Goal: Contribute content

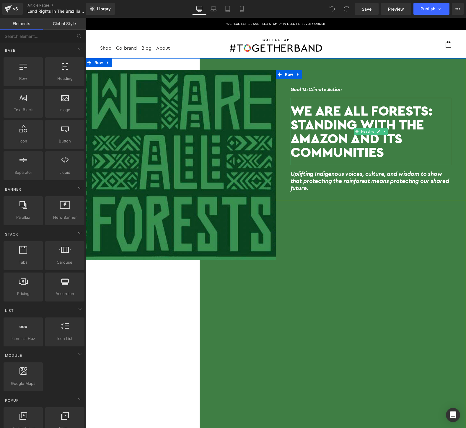
click at [388, 154] on h1 "We Are All Forests: Standing With The Amazon And Its Communities" at bounding box center [371, 131] width 161 height 55
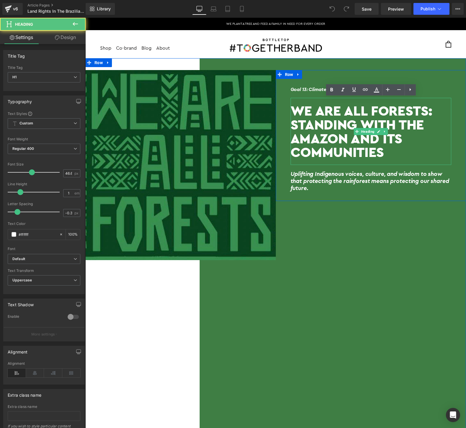
click at [388, 154] on h1 "We Are All Forests: Standing With The Amazon And Its Communities" at bounding box center [371, 131] width 161 height 55
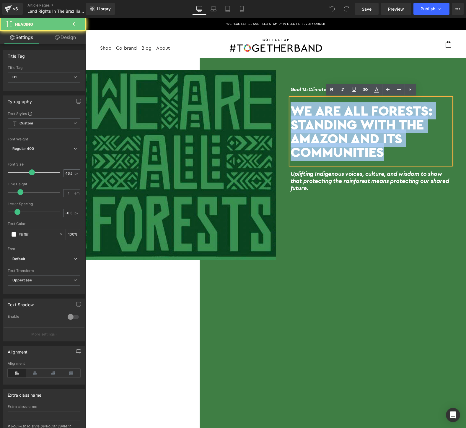
click at [388, 154] on h1 "We Are All Forests: Standing With The Amazon And Its Communities" at bounding box center [371, 131] width 161 height 55
paste div
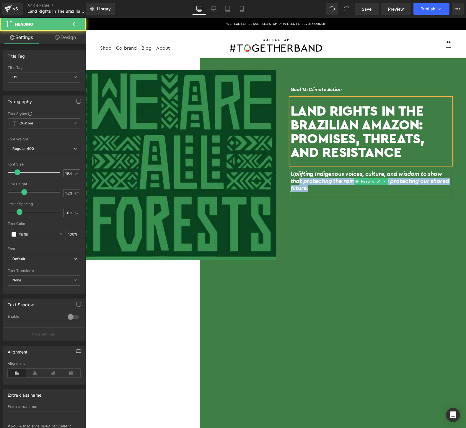
drag, startPoint x: 304, startPoint y: 188, endPoint x: 300, endPoint y: 183, distance: 6.9
click at [300, 183] on h2 "Uplifting Indigenous voices, culture, and wisdom to show that protecting the ra…" at bounding box center [371, 181] width 161 height 21
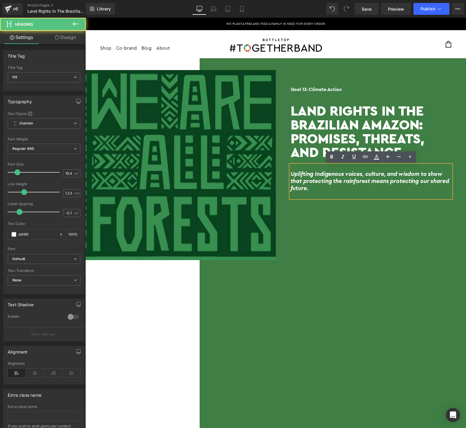
click at [314, 188] on h2 "Uplifting Indigenous voices, culture, and wisdom to show that protecting the ra…" at bounding box center [371, 181] width 161 height 21
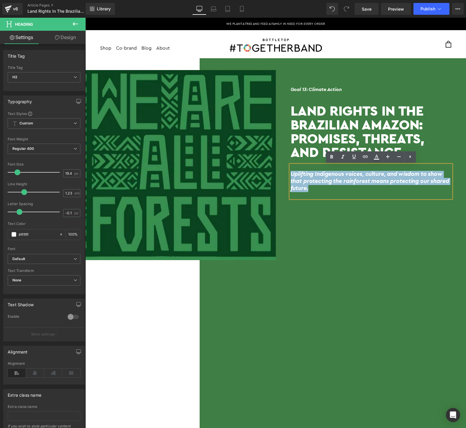
drag, startPoint x: 314, startPoint y: 188, endPoint x: 291, endPoint y: 175, distance: 26.7
click at [291, 175] on h2 "Uplifting Indigenous voices, culture, and wisdom to show that protecting the ra…" at bounding box center [371, 181] width 161 height 21
paste div
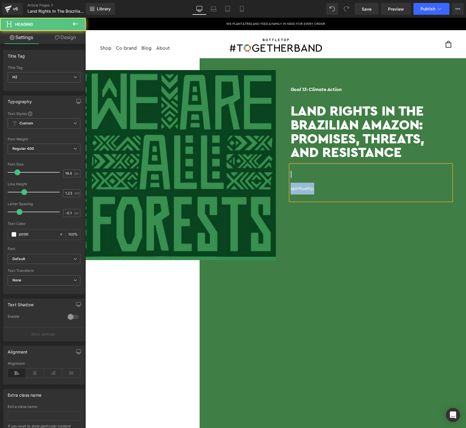
drag, startPoint x: 345, startPoint y: 188, endPoint x: 284, endPoint y: 164, distance: 65.8
click at [284, 164] on div "Goal 13: Climate Action Heading Land Rights in the Brazilian Amazon: Promises, …" at bounding box center [371, 139] width 191 height 121
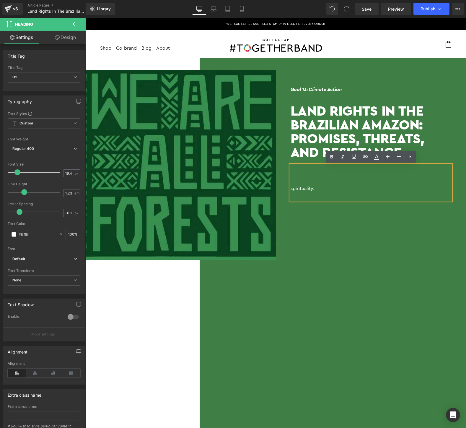
click at [304, 174] on h2 at bounding box center [371, 174] width 161 height 7
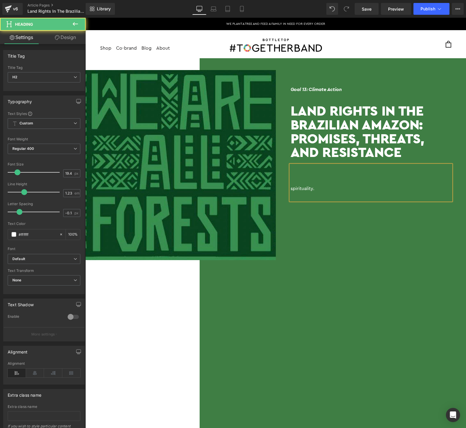
drag, startPoint x: 315, startPoint y: 192, endPoint x: 285, endPoint y: 160, distance: 43.3
click at [285, 160] on div "Goal 13: Climate Action Heading Land Rights in the Brazilian Amazon: Promises, …" at bounding box center [371, 139] width 191 height 121
drag, startPoint x: 326, startPoint y: 189, endPoint x: 291, endPoint y: 173, distance: 38.4
click at [291, 173] on div "spirituality." at bounding box center [371, 182] width 161 height 35
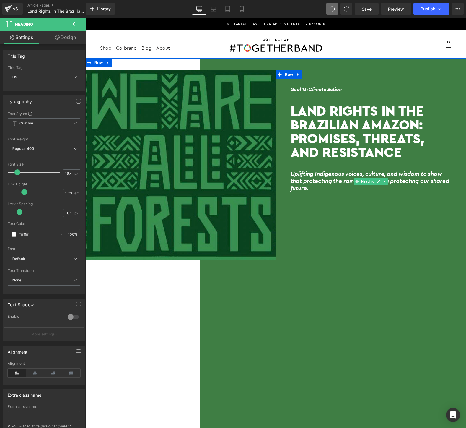
click at [306, 181] on h2 "Uplifting Indigenous voices, culture, and wisdom to show that protecting the ra…" at bounding box center [371, 181] width 161 height 21
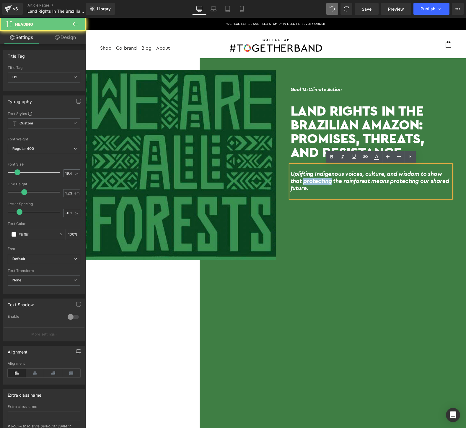
click at [306, 181] on h2 "Uplifting Indigenous voices, culture, and wisdom to show that protecting the ra…" at bounding box center [371, 181] width 161 height 21
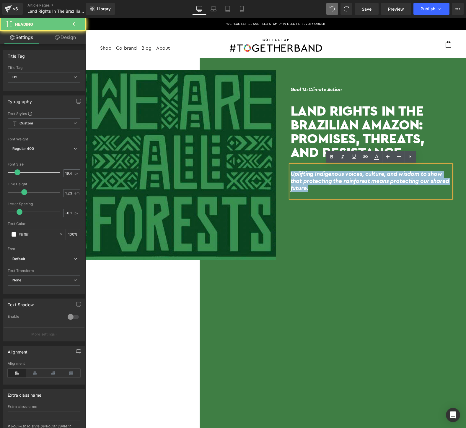
click at [306, 181] on h2 "Uplifting Indigenous voices, culture, and wisdom to show that protecting the ra…" at bounding box center [371, 181] width 161 height 21
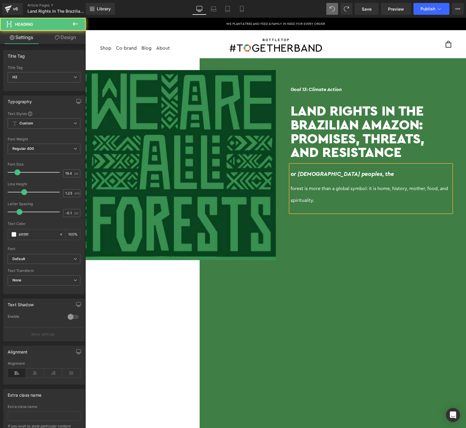
click at [292, 171] on h2 "or [DEMOGRAPHIC_DATA] peoples, the" at bounding box center [371, 174] width 161 height 7
click at [291, 188] on div "forest is more than a global symbol: it is home, history, mother, food, and" at bounding box center [371, 189] width 161 height 12
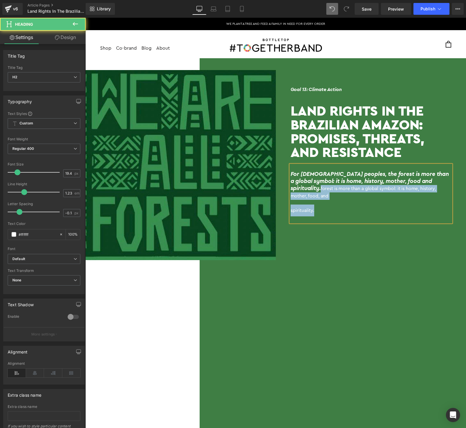
drag, startPoint x: 329, startPoint y: 215, endPoint x: 324, endPoint y: 186, distance: 29.8
click at [324, 186] on div "For [DEMOGRAPHIC_DATA] peoples, the forest is more than a global symbol: it is …" at bounding box center [371, 193] width 161 height 57
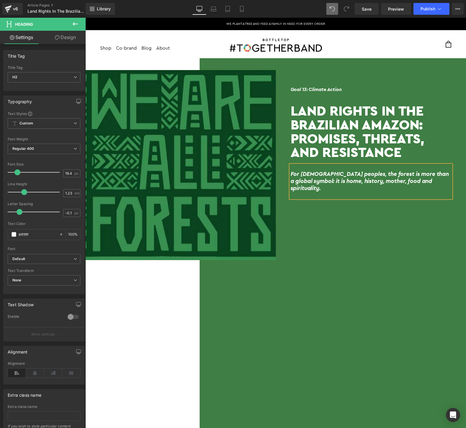
click at [346, 247] on div "Goal 13: Climate Action Heading Land Rights in the Brazilian Amazon: Promises, …" at bounding box center [371, 361] width 191 height 582
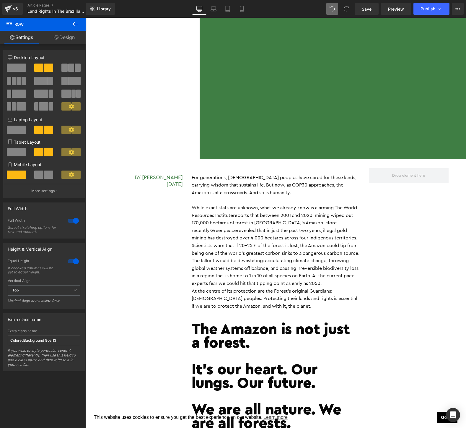
scroll to position [505, 0]
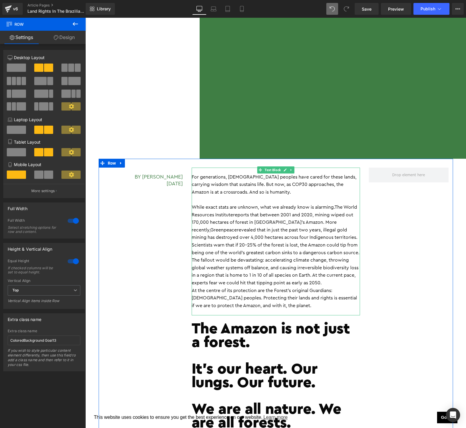
click at [255, 274] on p "While exact stats are unknown, what we already know is alarming. The World Reso…" at bounding box center [276, 245] width 168 height 83
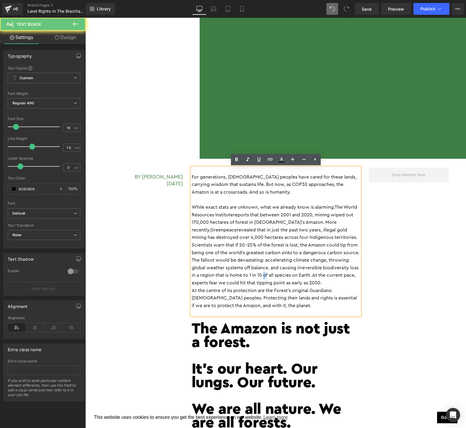
click at [255, 274] on p "While exact stats are unknown, what we already know is alarming. The World Reso…" at bounding box center [276, 245] width 168 height 83
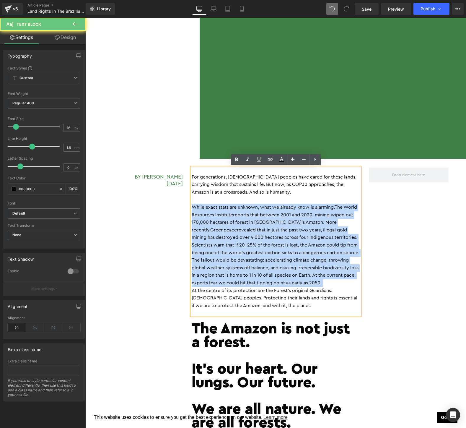
click at [255, 274] on p "While exact stats are unknown, what we already know is alarming. The World Reso…" at bounding box center [276, 245] width 168 height 83
click at [269, 322] on h1 "The Amazon is not just a forest." at bounding box center [276, 334] width 168 height 27
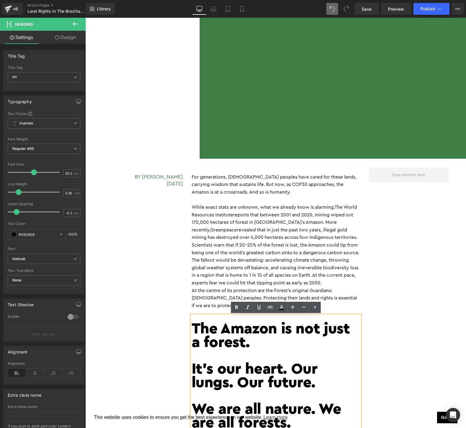
click at [308, 264] on p "While exact stats are unknown, what we already know is alarming. The World Reso…" at bounding box center [276, 245] width 168 height 83
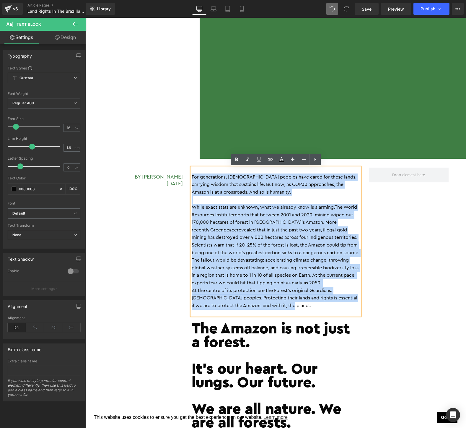
drag, startPoint x: 269, startPoint y: 308, endPoint x: 186, endPoint y: 175, distance: 156.5
paste div
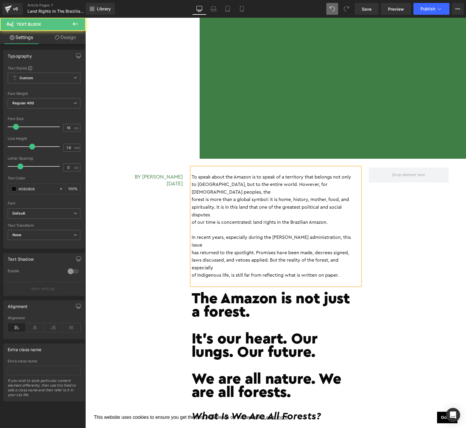
click at [192, 219] on p "of our time is concentrated: land rights in the Brazilian Amazon." at bounding box center [276, 223] width 168 height 8
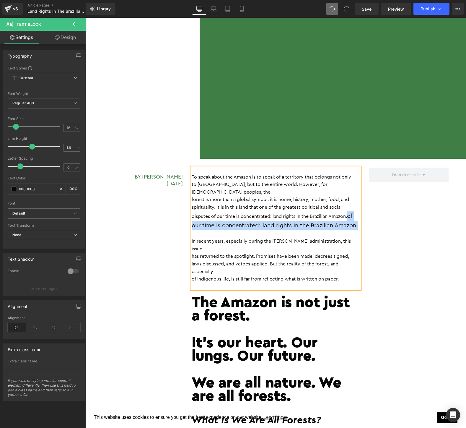
drag, startPoint x: 351, startPoint y: 209, endPoint x: 357, endPoint y: 219, distance: 11.7
click at [357, 219] on span "of our time is concentrated: land rights in the Brazilian Amazon." at bounding box center [275, 220] width 166 height 15
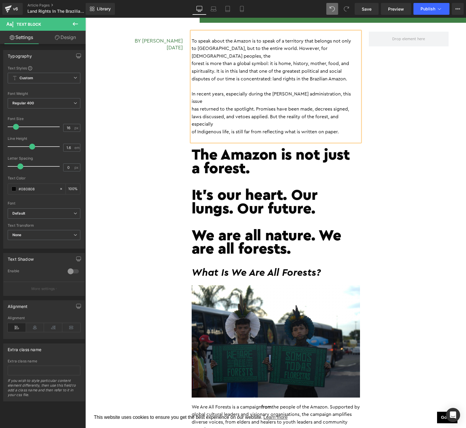
scroll to position [651, 0]
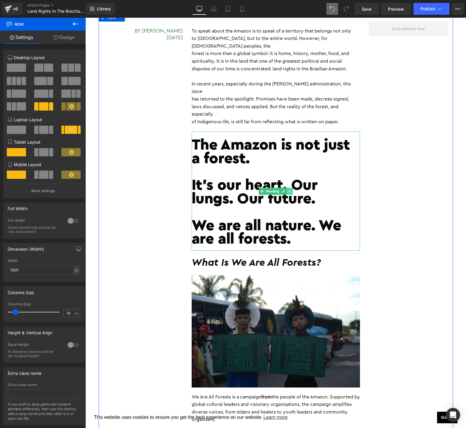
click at [290, 188] on link at bounding box center [290, 191] width 6 height 7
click at [292, 189] on icon at bounding box center [292, 190] width 3 height 3
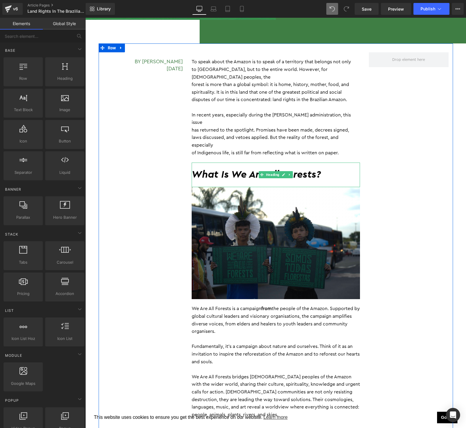
scroll to position [247, 0]
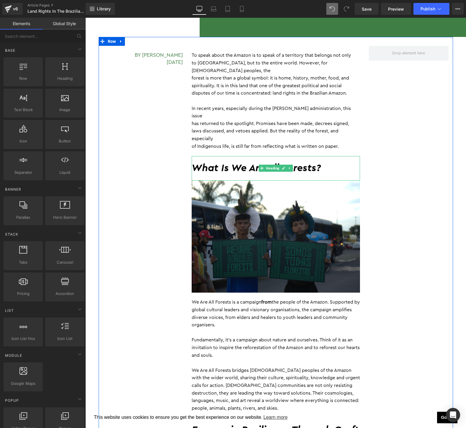
click at [325, 162] on h2 "What Is We Are All Forests?" at bounding box center [276, 168] width 168 height 13
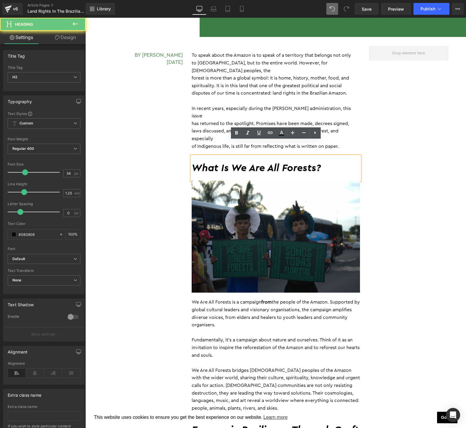
click at [325, 162] on h2 "What Is We Are All Forests?" at bounding box center [276, 168] width 168 height 13
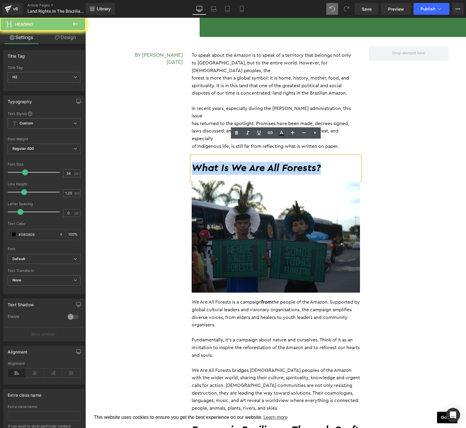
click at [325, 162] on h2 "What Is We Are All Forests?" at bounding box center [276, 168] width 168 height 13
paste div
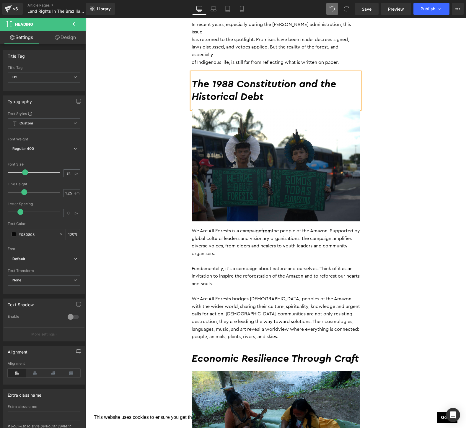
scroll to position [334, 0]
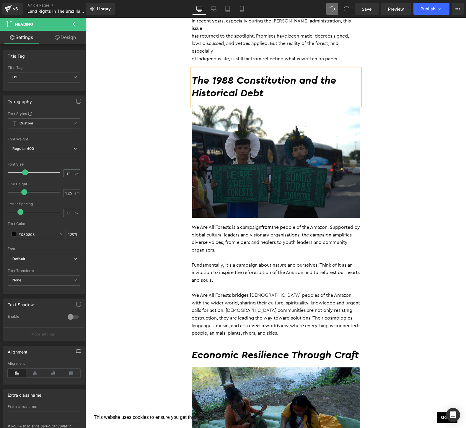
click at [268, 298] on p "We Are All Forests bridges [DEMOGRAPHIC_DATA] peoples of the Amazon with the wi…" at bounding box center [276, 314] width 168 height 45
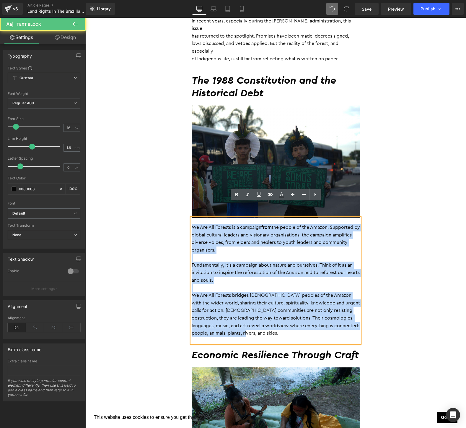
drag, startPoint x: 252, startPoint y: 317, endPoint x: 179, endPoint y: 212, distance: 127.4
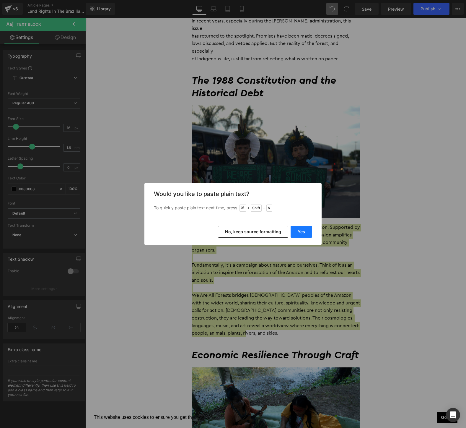
click at [303, 233] on button "Yes" at bounding box center [302, 232] width 22 height 12
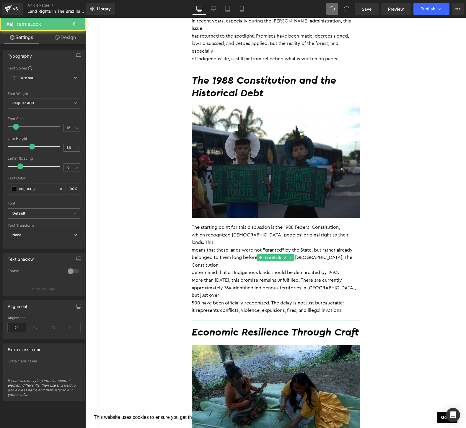
click at [317, 269] on p "determined that all Indigenous lands should be demarcated by 1993." at bounding box center [276, 273] width 168 height 8
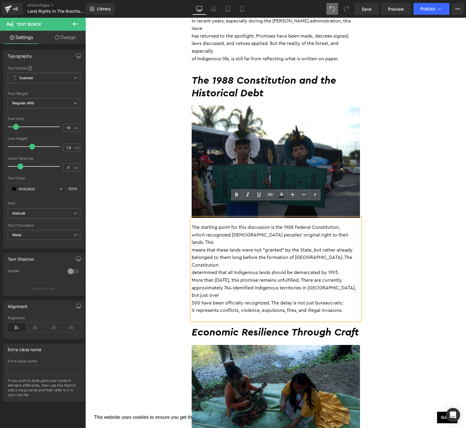
click at [354, 269] on p "determined that all Indigenous lands should be demarcated by 1993." at bounding box center [276, 273] width 168 height 8
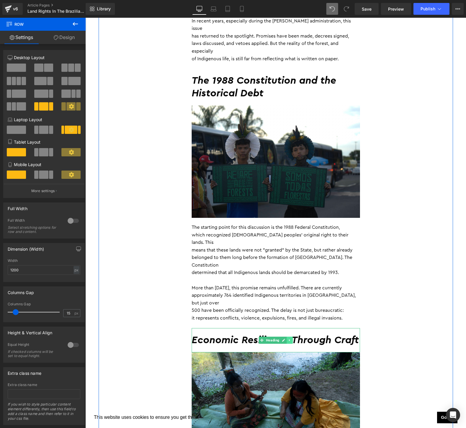
click at [287, 336] on link at bounding box center [290, 339] width 6 height 7
click at [287, 338] on icon at bounding box center [286, 339] width 3 height 3
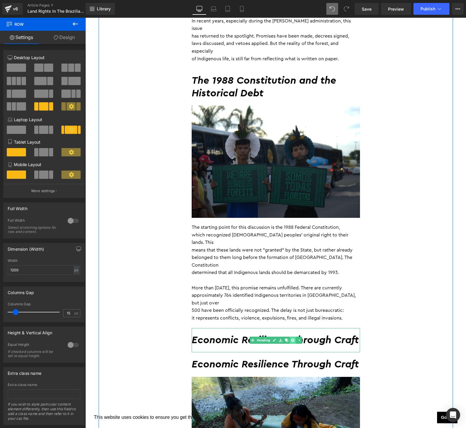
click at [294, 338] on icon at bounding box center [292, 339] width 3 height 3
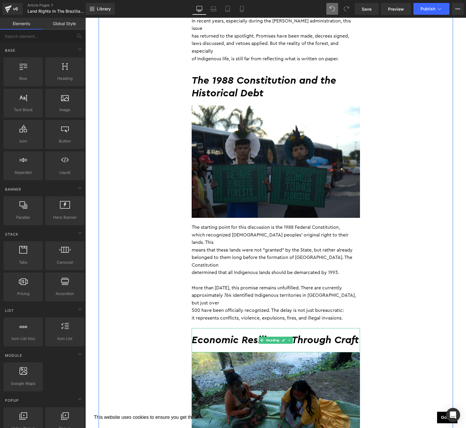
click at [313, 335] on span "Economic Resilience Through Craft" at bounding box center [275, 340] width 167 height 10
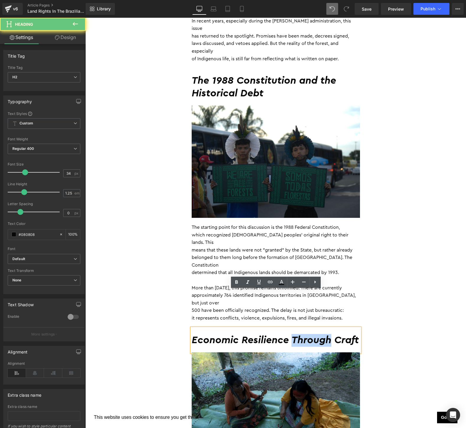
click at [313, 335] on span "Economic Resilience Through Craft" at bounding box center [275, 340] width 167 height 10
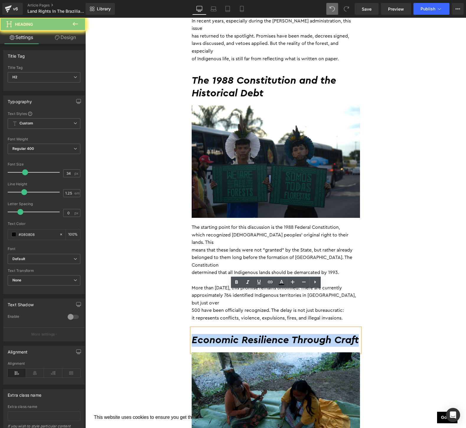
paste div
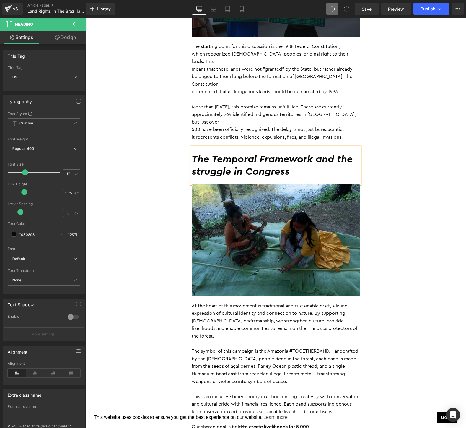
scroll to position [576, 0]
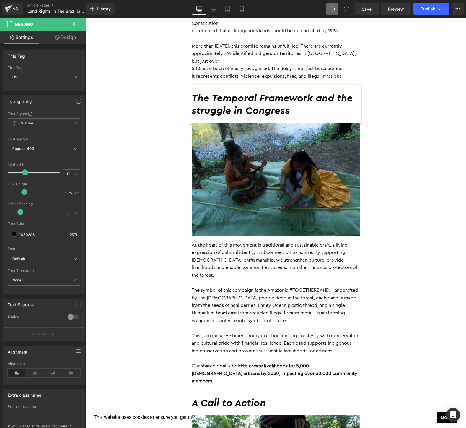
click at [281, 287] on p "The symbol of this campaign is the Amazonia #TOGETHERBAND. Handcrafted by the […" at bounding box center [276, 306] width 168 height 38
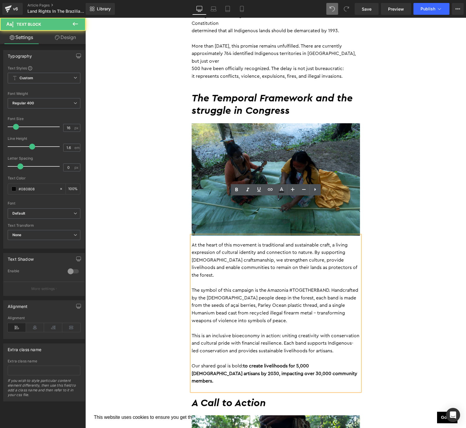
click at [281, 287] on p "The symbol of this campaign is the Amazonia #TOGETHERBAND. Handcrafted by the […" at bounding box center [276, 306] width 168 height 38
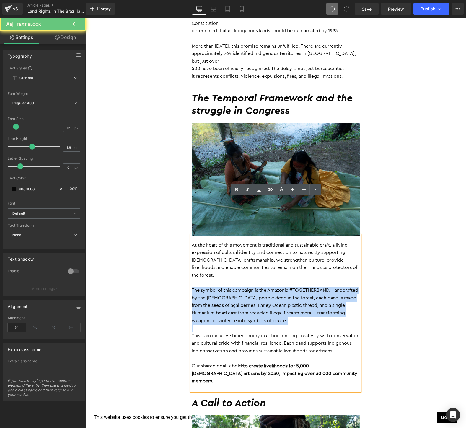
click at [281, 287] on p "The symbol of this campaign is the Amazonia #TOGETHERBAND. Handcrafted by the […" at bounding box center [276, 306] width 168 height 38
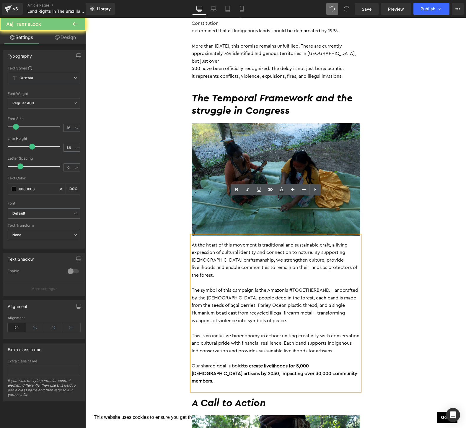
click at [322, 340] on div "At the heart of this movement is traditional and sustainable craft, a living ex…" at bounding box center [276, 312] width 168 height 155
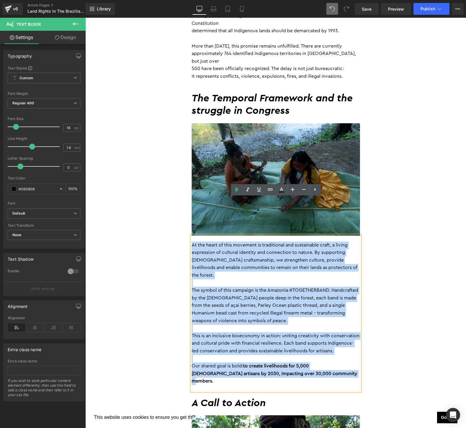
drag, startPoint x: 322, startPoint y: 340, endPoint x: 193, endPoint y: 208, distance: 184.9
click at [193, 235] on div "At the heart of this movement is traditional and sustainable craft, a living ex…" at bounding box center [276, 312] width 168 height 155
paste div
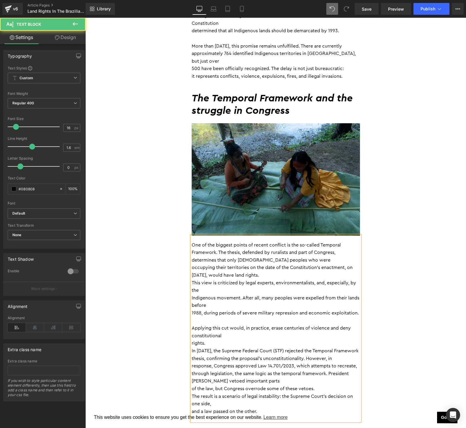
click at [192, 264] on p "occupying their territories on the date of the Constitution's enactment, on [DA…" at bounding box center [276, 271] width 168 height 15
click at [287, 264] on p "occupying their territories on the date of the Constitution's enactment, on [DA…" at bounding box center [276, 271] width 168 height 15
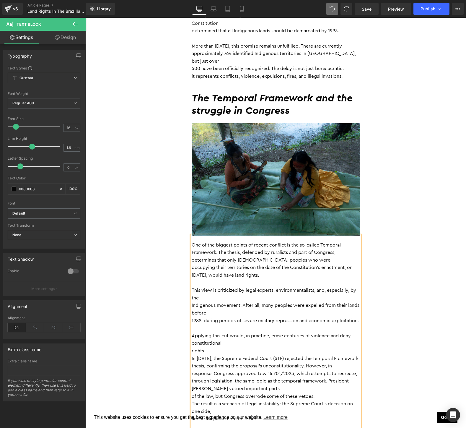
click at [192, 266] on div "One of the biggest points of recent conflict is the so-called Temporal Framewor…" at bounding box center [276, 331] width 168 height 193
click at [192, 332] on p "Applying this cut would, in practice, erase centuries of violence and deny cons…" at bounding box center [276, 339] width 168 height 15
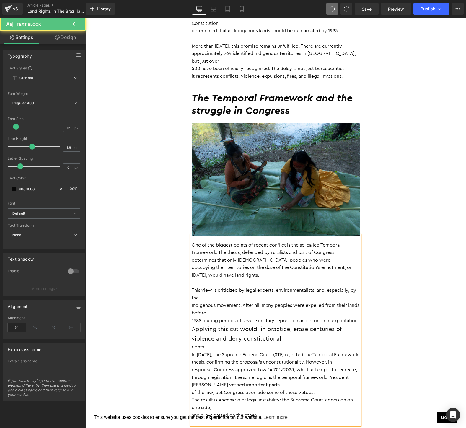
click at [223, 343] on p "rights." at bounding box center [276, 347] width 168 height 8
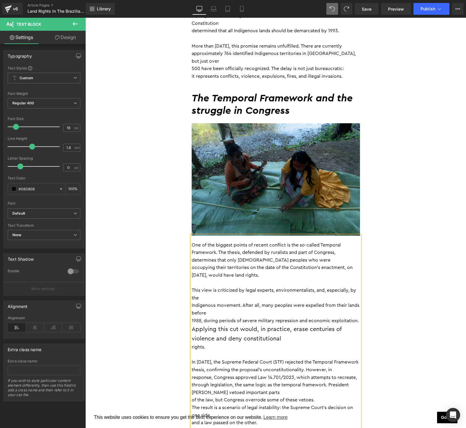
click at [192, 256] on p "determines that only [DEMOGRAPHIC_DATA] peoples who were" at bounding box center [276, 260] width 168 height 8
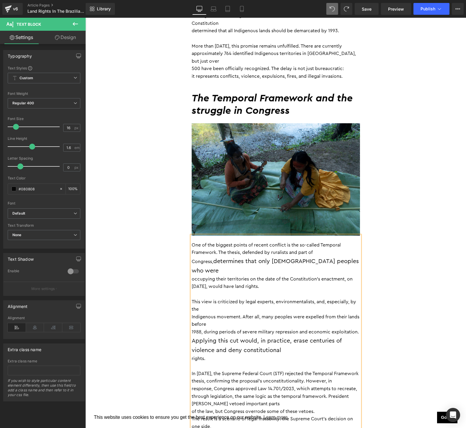
click at [192, 271] on div "One of the biggest points of recent conflict is the so-called Temporal Framewor…" at bounding box center [276, 339] width 168 height 208
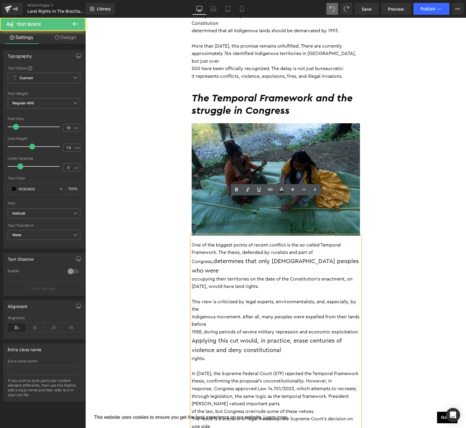
click at [194, 313] on p "Indigenous movement. After all, many peoples were expelled from their lands bef…" at bounding box center [276, 320] width 168 height 15
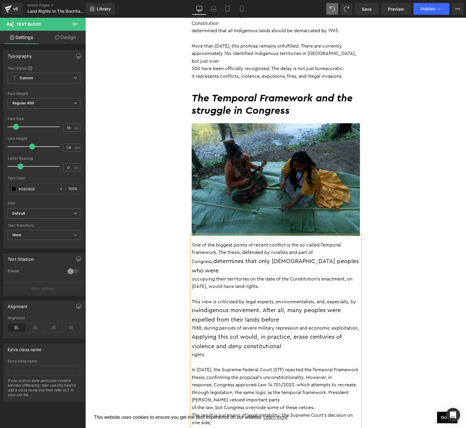
click at [192, 324] on p "1988, during periods of severe military repression and economic exploitation." at bounding box center [276, 328] width 168 height 8
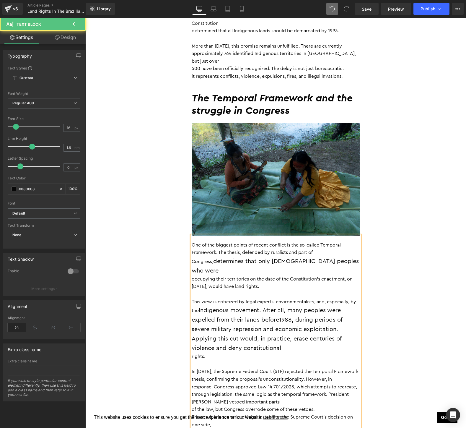
click at [192, 353] on p "rights." at bounding box center [276, 357] width 168 height 8
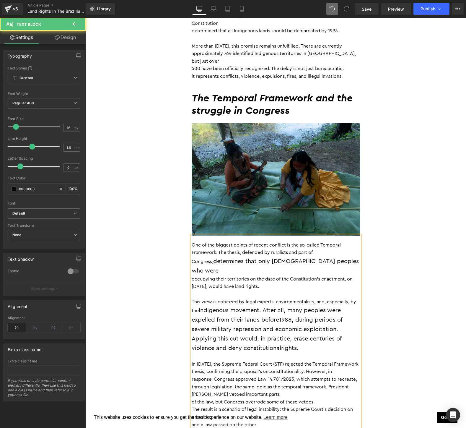
click at [192, 398] on p "of the law, but Congress overrode some of these vetoes." at bounding box center [276, 402] width 168 height 8
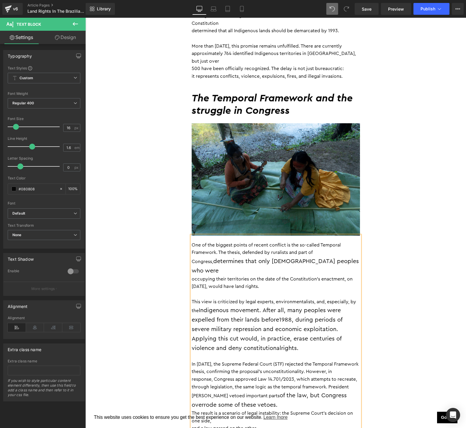
click at [192, 409] on p "The result is a scenario of legal instability: the Supreme Court's decision on …" at bounding box center [276, 416] width 168 height 15
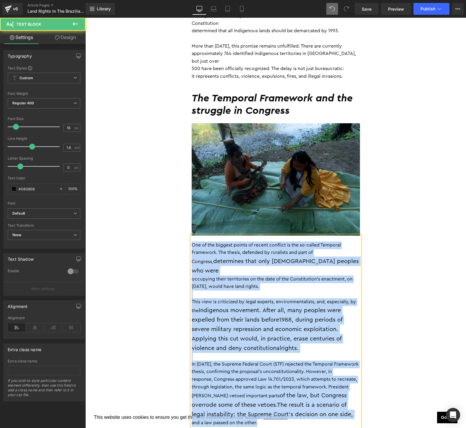
drag, startPoint x: 269, startPoint y: 378, endPoint x: 187, endPoint y: 201, distance: 195.2
click at [187, 201] on div "To speak about the Amazon is to speak of a territory that belongs not only to […" at bounding box center [275, 402] width 177 height 1370
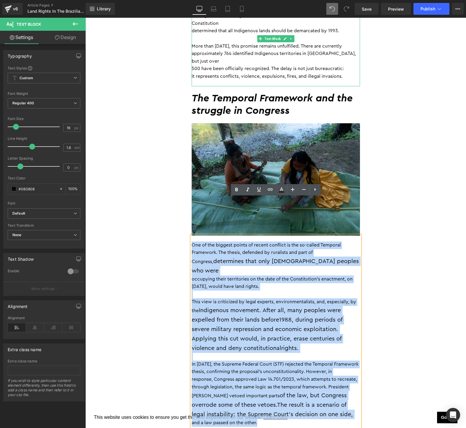
click at [266, 73] on p "it represents conflicts, violence, expulsions, fires, and illegal invasions." at bounding box center [276, 77] width 168 height 8
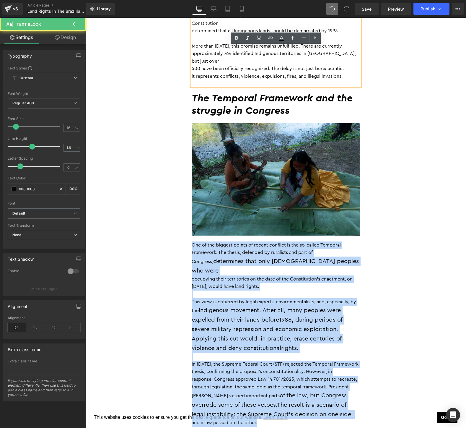
drag, startPoint x: 267, startPoint y: 374, endPoint x: 185, endPoint y: 205, distance: 188.3
click at [185, 205] on div "By [PERSON_NAME] [DATE] Heading To speak about the Amazon is to speak of a terr…" at bounding box center [276, 398] width 355 height 1381
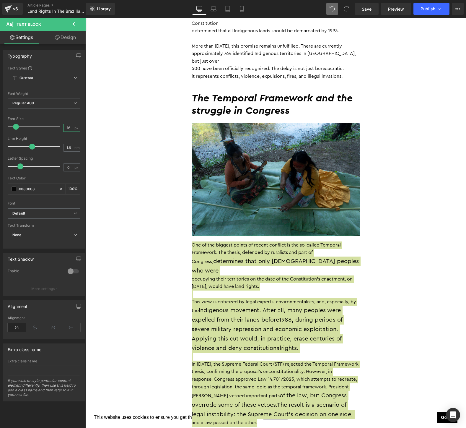
click at [69, 126] on input "16" at bounding box center [69, 127] width 10 height 7
type input "16"
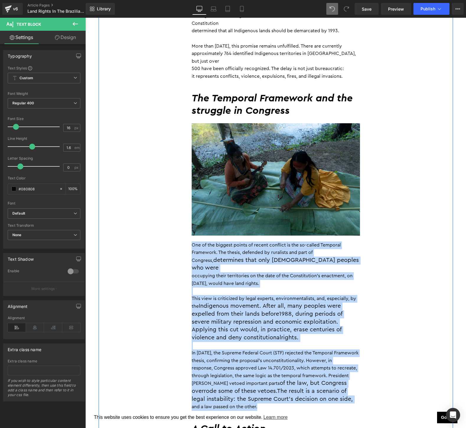
click at [429, 272] on div "By [PERSON_NAME] [DATE] Heading To speak about the Amazon is to speak of a terr…" at bounding box center [276, 390] width 355 height 1365
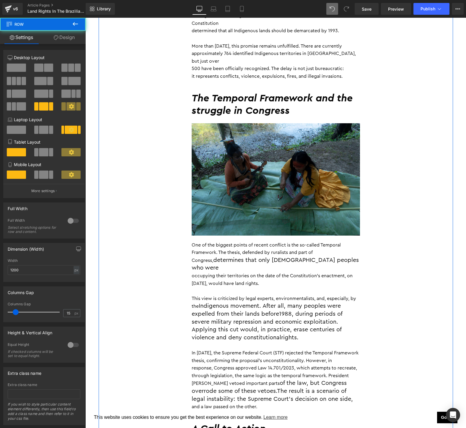
click at [291, 342] on p at bounding box center [276, 346] width 168 height 8
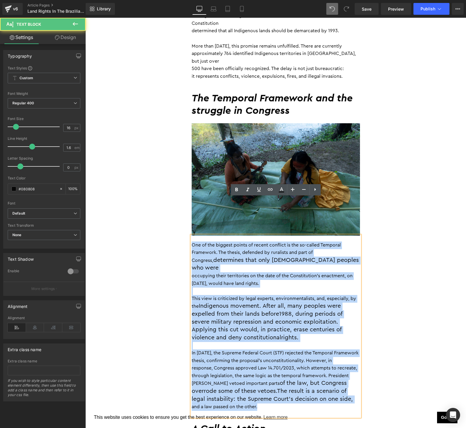
drag, startPoint x: 268, startPoint y: 360, endPoint x: 164, endPoint y: 207, distance: 185.4
click at [164, 207] on div "By [PERSON_NAME] [DATE] Heading To speak about the Amazon is to speak of a terr…" at bounding box center [276, 390] width 355 height 1365
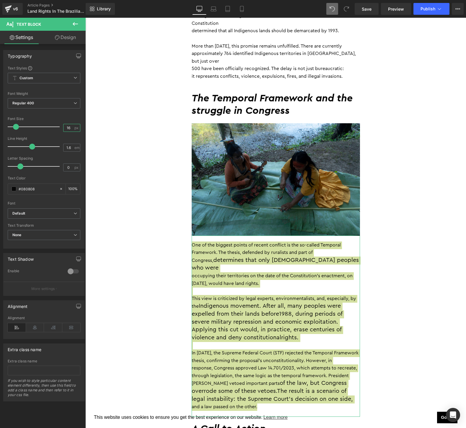
click at [68, 129] on input "16" at bounding box center [69, 127] width 10 height 7
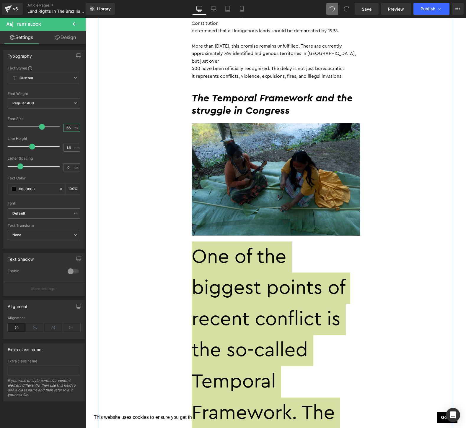
type input "6"
type input "16"
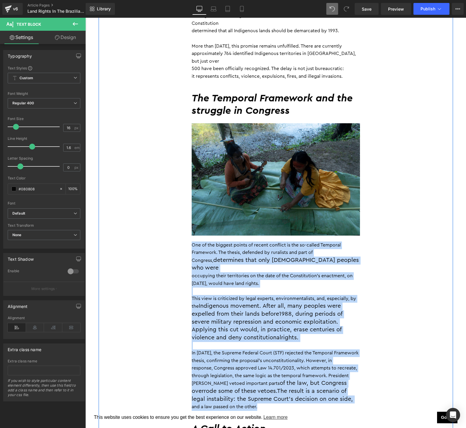
click at [394, 215] on div "By [PERSON_NAME] [DATE] Heading To speak about the Amazon is to speak of a terr…" at bounding box center [276, 390] width 355 height 1365
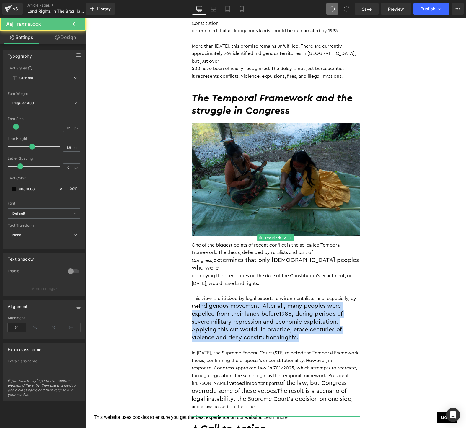
drag, startPoint x: 201, startPoint y: 260, endPoint x: 322, endPoint y: 290, distance: 124.9
click at [322, 290] on div "One of the biggest points of recent conflict is the so-called Temporal Framewor…" at bounding box center [276, 325] width 168 height 181
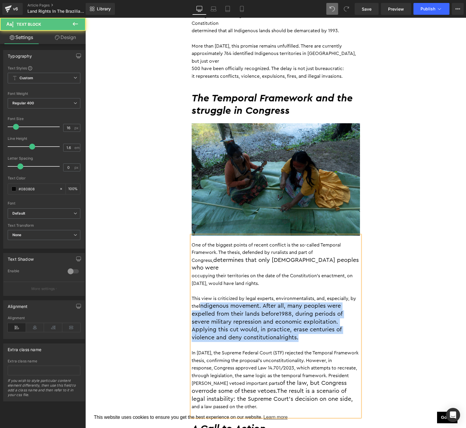
copy div "ndigenous movement. After all, many peoples were expelled from their lands befo…"
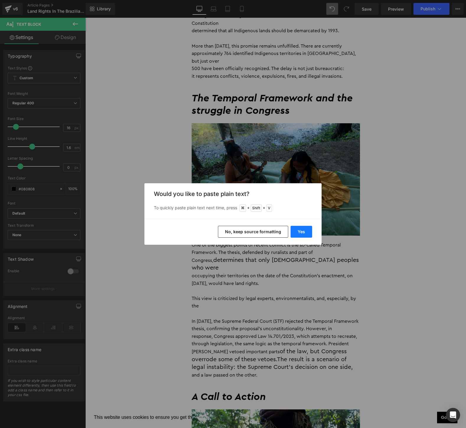
click at [306, 234] on button "Yes" at bounding box center [302, 232] width 22 height 12
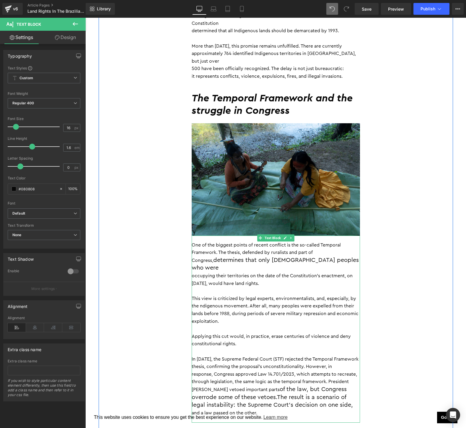
click at [198, 295] on p "This view is criticized by legal experts, environmentalists, and, especially, b…" at bounding box center [276, 310] width 168 height 30
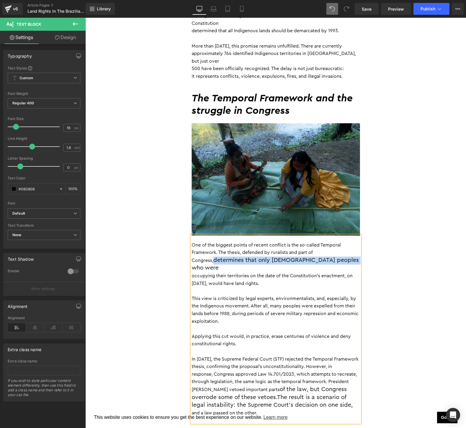
drag, startPoint x: 216, startPoint y: 222, endPoint x: 359, endPoint y: 220, distance: 143.0
click at [359, 241] on p "One of the biggest points of recent conflict is the so-called Temporal Framewor…" at bounding box center [276, 256] width 168 height 31
copy span "determines that only [DEMOGRAPHIC_DATA] peoples who were"
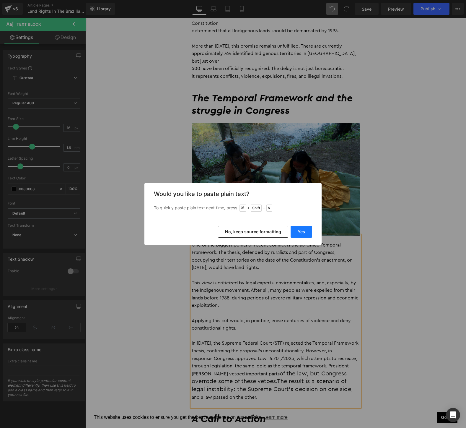
click at [301, 233] on button "Yes" at bounding box center [302, 232] width 22 height 12
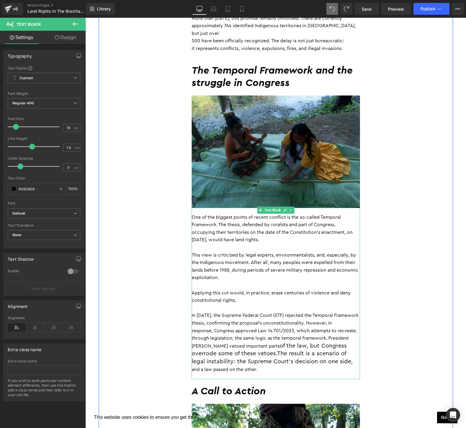
scroll to position [605, 0]
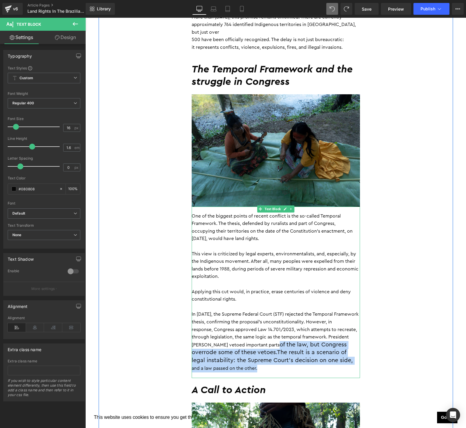
drag, startPoint x: 264, startPoint y: 329, endPoint x: 255, endPoint y: 305, distance: 24.9
click at [255, 305] on div "One of the biggest points of recent conflict is the so-called Temporal Framewor…" at bounding box center [276, 292] width 168 height 171
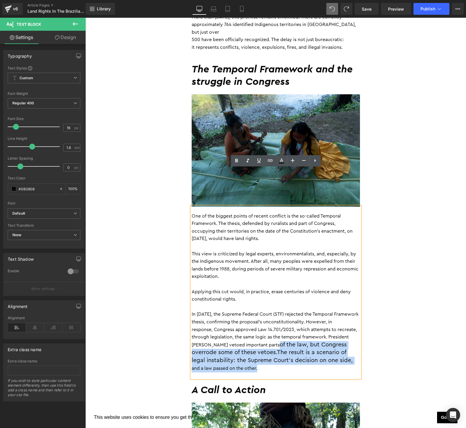
copy div "of the law, but Congress overrode some of these vetoes. The result is a scenari…"
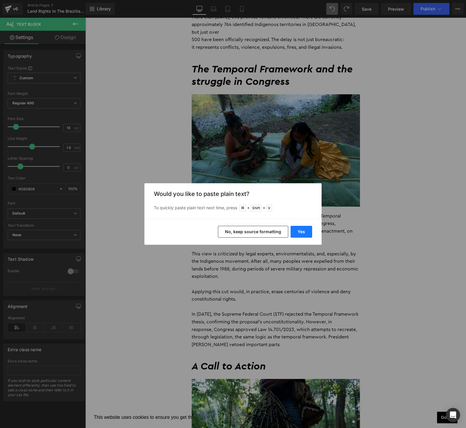
click at [303, 230] on button "Yes" at bounding box center [302, 232] width 22 height 12
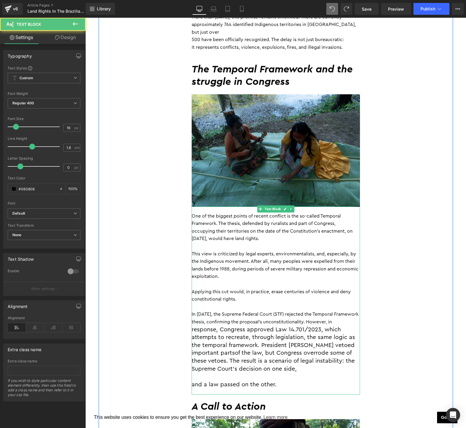
click at [193, 381] on span "and a law passed on the other." at bounding box center [234, 384] width 85 height 6
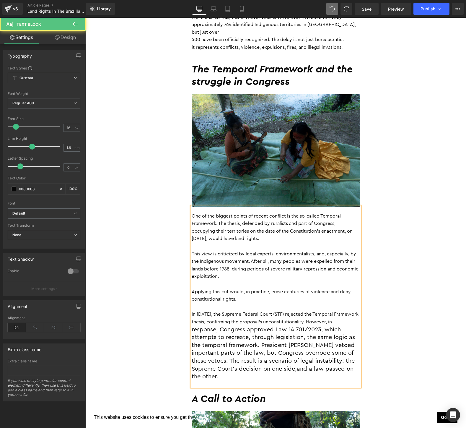
drag, startPoint x: 228, startPoint y: 335, endPoint x: 180, endPoint y: 275, distance: 77.7
click at [180, 275] on div "By [PERSON_NAME] [DATE] Heading To speak about the Amazon is to speak of a terr…" at bounding box center [276, 361] width 355 height 1365
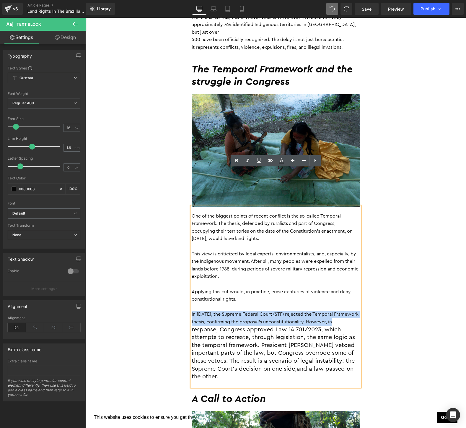
drag, startPoint x: 225, startPoint y: 344, endPoint x: 183, endPoint y: 277, distance: 79.5
click at [183, 277] on div "By [PERSON_NAME] [DATE] Heading To speak about the Amazon is to speak of a terr…" at bounding box center [276, 361] width 355 height 1365
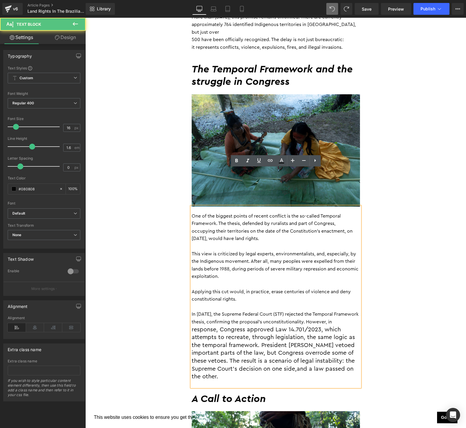
click at [227, 326] on span "response, Congress approved Law 14.701/2023, which attempts to recreate, throug…" at bounding box center [273, 348] width 163 height 45
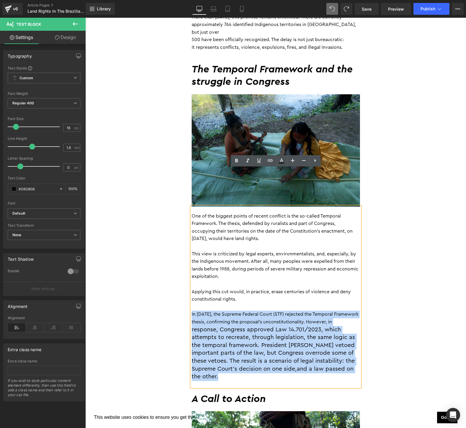
drag, startPoint x: 224, startPoint y: 337, endPoint x: 187, endPoint y: 277, distance: 70.2
click at [187, 277] on div "To speak about the Amazon is to speak of a territory that belongs not only to […" at bounding box center [275, 364] width 177 height 1353
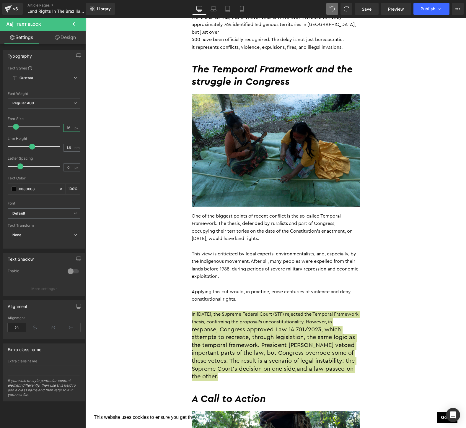
click at [69, 129] on input "16" at bounding box center [69, 127] width 10 height 7
type input "1"
type input "16"
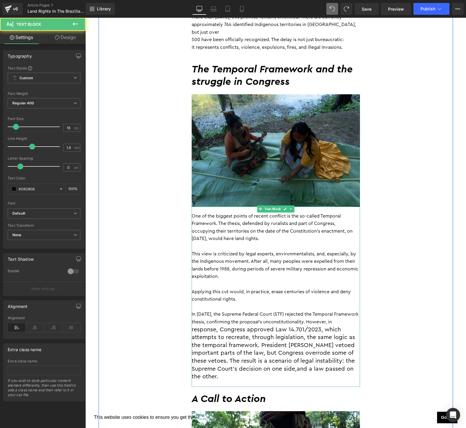
click at [242, 250] on p "This view is criticized by legal experts, environmentalists, and, especially, b…" at bounding box center [276, 265] width 168 height 30
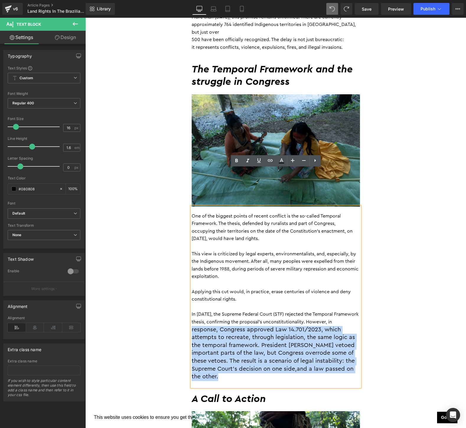
drag, startPoint x: 191, startPoint y: 293, endPoint x: 175, endPoint y: 289, distance: 15.9
click at [175, 289] on div "By [PERSON_NAME] [DATE] Heading To speak about the Amazon is to speak of a terr…" at bounding box center [276, 361] width 355 height 1365
copy p "response, Congress approved Law 14.701/2023, which attempts to recreate, throug…"
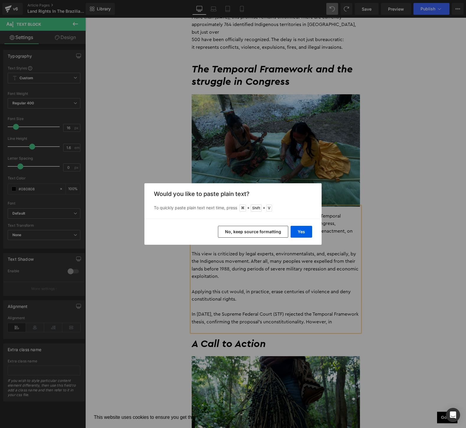
click at [242, 233] on button "No, keep source formatting" at bounding box center [253, 232] width 70 height 12
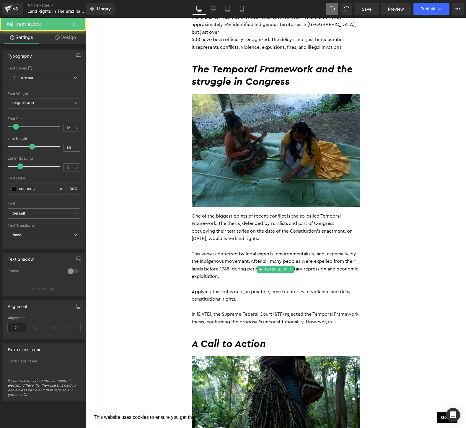
click at [342, 311] on p "In [DATE], the Supreme Federal Court (STF) rejected the Temporal Framework thes…" at bounding box center [276, 318] width 168 height 15
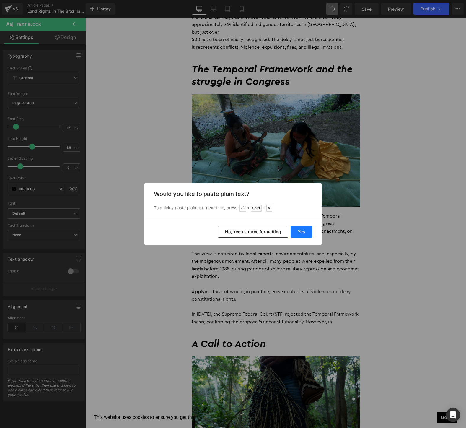
click at [300, 231] on button "Yes" at bounding box center [302, 232] width 22 height 12
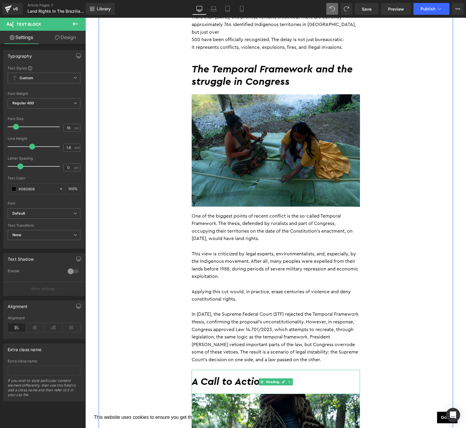
click at [220, 375] on h2 "A Call to Action" at bounding box center [276, 381] width 168 height 13
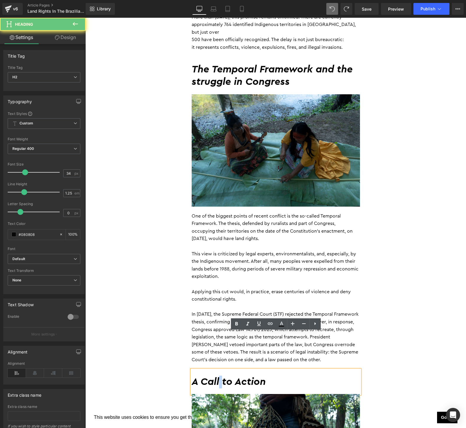
click at [220, 375] on h2 "A Call to Action" at bounding box center [276, 381] width 168 height 13
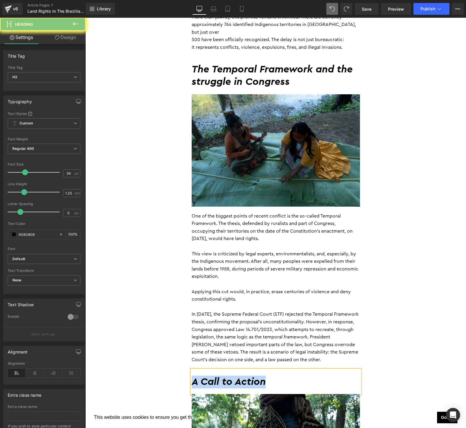
paste div
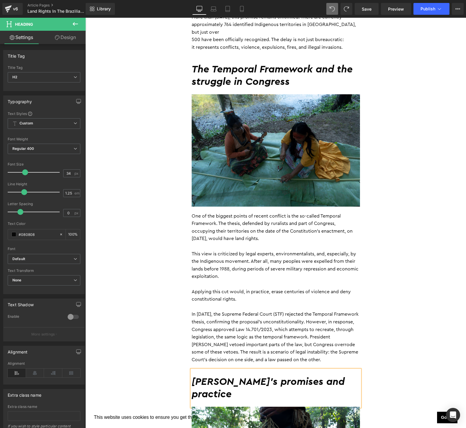
click at [228, 375] on h2 "[PERSON_NAME]'s promises and practice" at bounding box center [276, 387] width 168 height 25
click at [291, 375] on h2 "[PERSON_NAME]'s Promises and practice" at bounding box center [276, 387] width 168 height 25
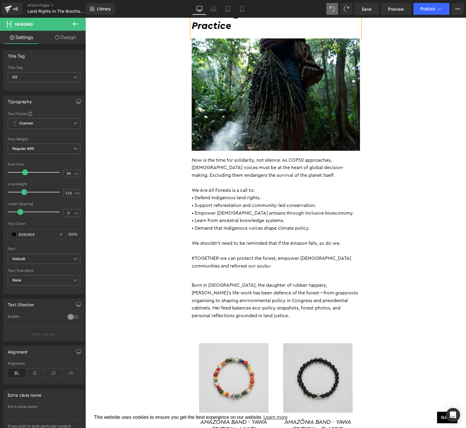
scroll to position [993, 0]
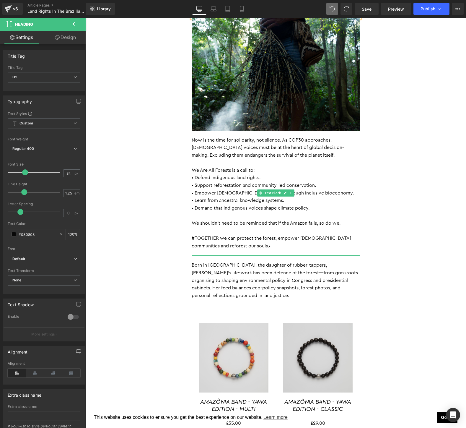
click at [248, 235] on p "#TOGETHER we can protect the forest, empower [DEMOGRAPHIC_DATA] communities and…" at bounding box center [276, 242] width 168 height 15
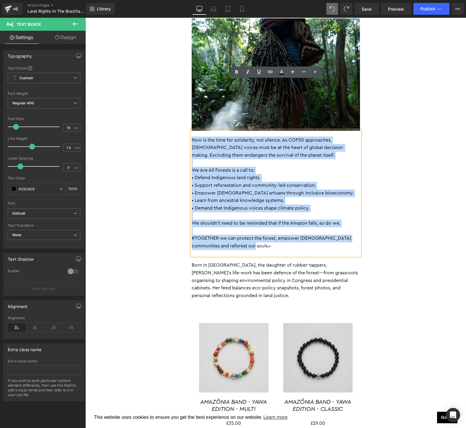
drag, startPoint x: 262, startPoint y: 195, endPoint x: 170, endPoint y: 87, distance: 141.9
paste div
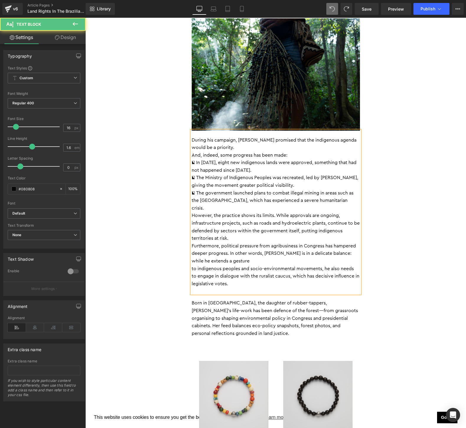
click at [216, 136] on p "During his campaign, [PERSON_NAME] promised that the indigenous agenda would be…" at bounding box center [276, 143] width 168 height 15
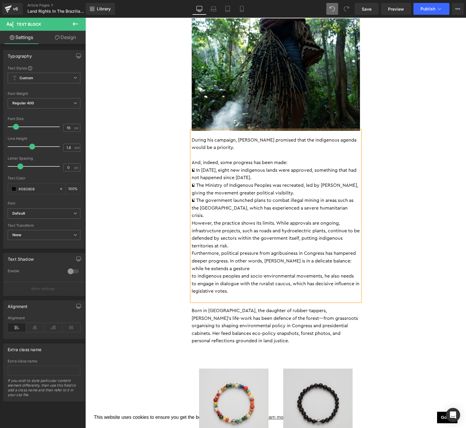
click at [360, 157] on div "During his campaign, [PERSON_NAME] promised that the indigenous agenda would be…" at bounding box center [276, 216] width 168 height 170
click at [358, 197] on p " The government launched plans to combat illegal mining in areas such as the […" at bounding box center [276, 208] width 168 height 23
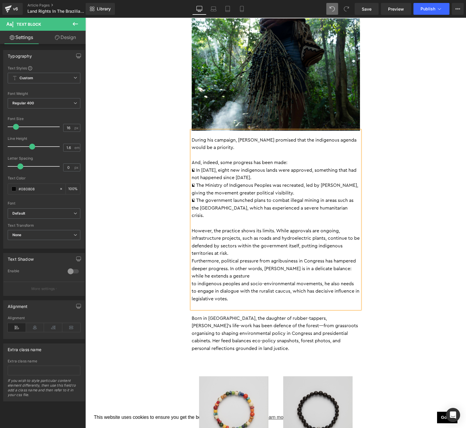
click at [242, 227] on p "However, the practice shows its limits. While approvals are ongoing, infrastruc…" at bounding box center [276, 242] width 168 height 30
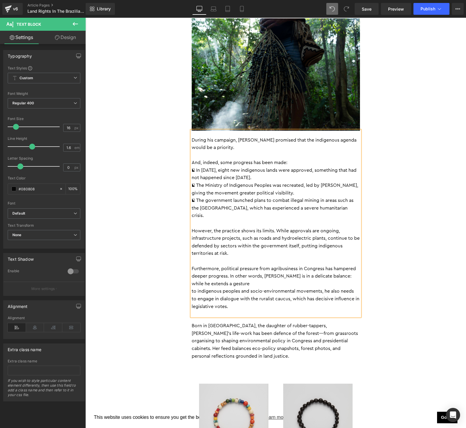
click at [193, 287] on p "to indigenous peoples and socio-environmental movements, he also needs" at bounding box center [276, 291] width 168 height 8
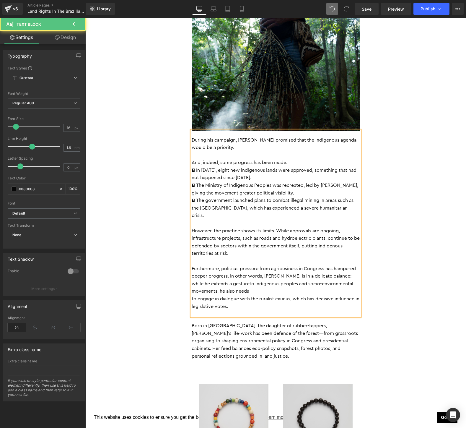
click at [196, 295] on p "to engage in dialogue with the ruralist caucus, which has decisive influence in…" at bounding box center [276, 302] width 168 height 15
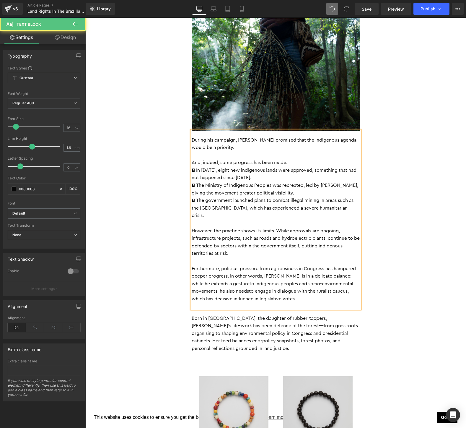
click at [316, 245] on div "During his campaign, [PERSON_NAME] promised that the indigenous agenda would be…" at bounding box center [276, 220] width 168 height 178
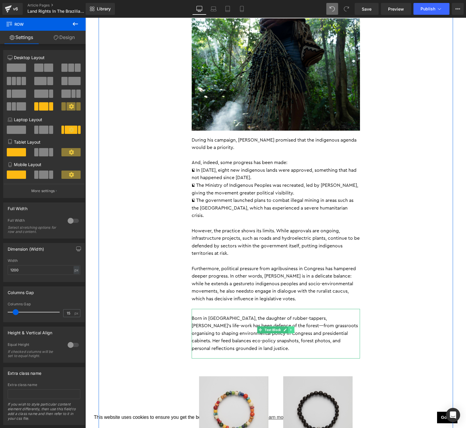
click at [292, 328] on icon at bounding box center [291, 330] width 3 height 4
click at [294, 328] on icon at bounding box center [294, 329] width 3 height 3
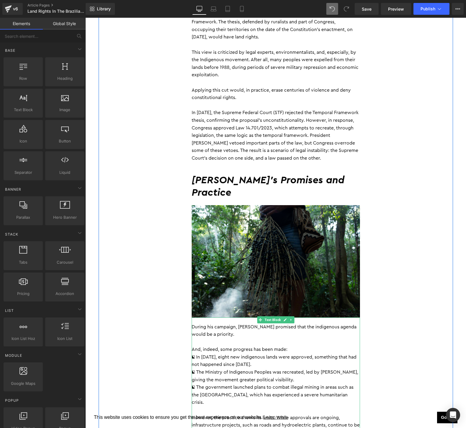
scroll to position [802, 0]
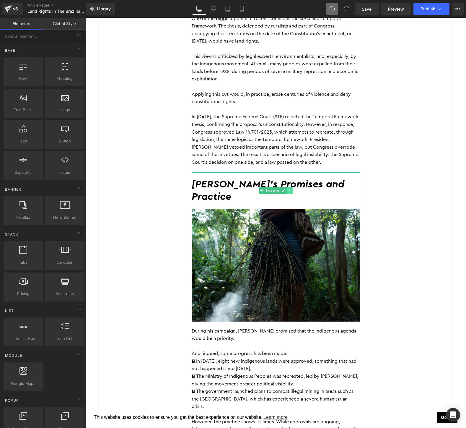
click at [291, 189] on icon at bounding box center [289, 191] width 3 height 4
click at [288, 189] on icon at bounding box center [286, 191] width 3 height 4
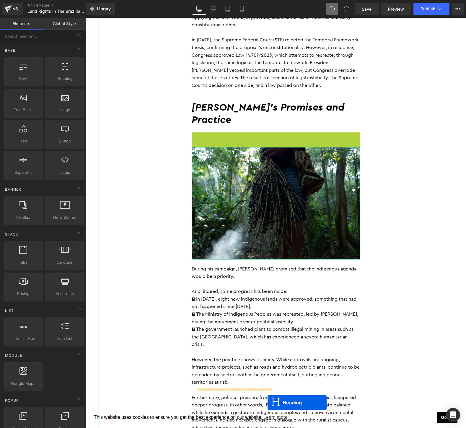
scroll to position [903, 0]
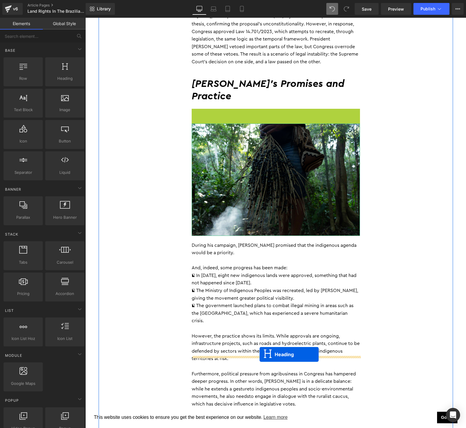
drag, startPoint x: 261, startPoint y: 172, endPoint x: 260, endPoint y: 354, distance: 182.0
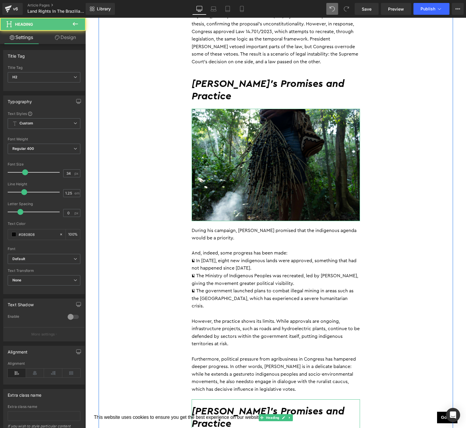
click at [337, 405] on h2 "[PERSON_NAME]'s Promises and Practice" at bounding box center [276, 417] width 168 height 25
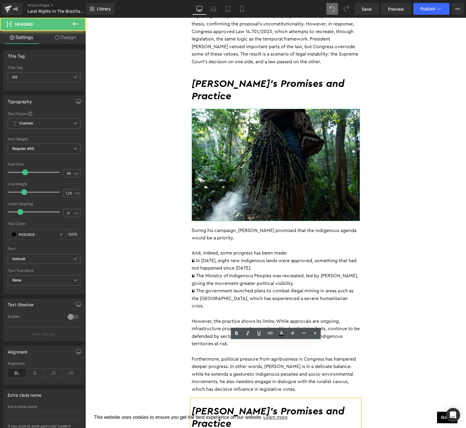
click at [337, 405] on h2 "[PERSON_NAME]'s Promises and Practice" at bounding box center [276, 417] width 168 height 25
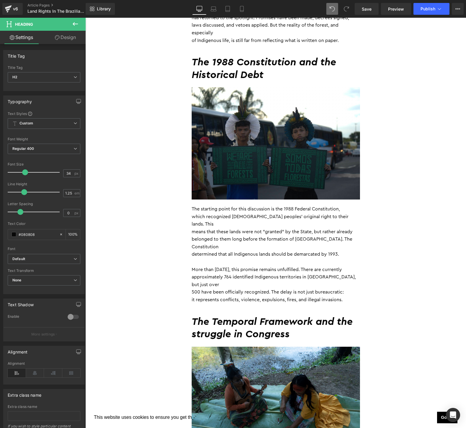
scroll to position [358, 0]
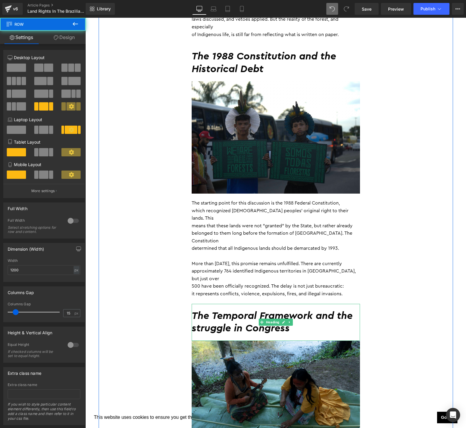
click at [195, 310] on h2 "The Temporal Framework and the struggle in Congress" at bounding box center [276, 322] width 168 height 25
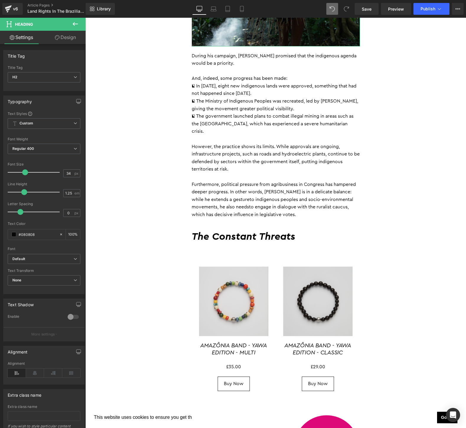
scroll to position [1038, 0]
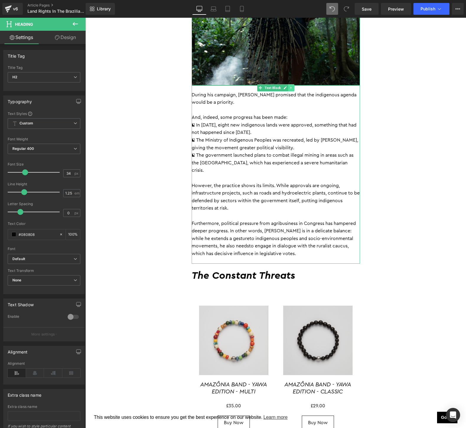
click at [293, 86] on icon at bounding box center [291, 88] width 3 height 4
click at [289, 86] on icon at bounding box center [288, 87] width 3 height 3
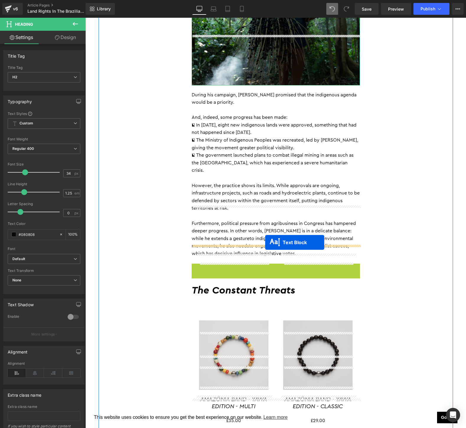
drag, startPoint x: 259, startPoint y: 206, endPoint x: 265, endPoint y: 243, distance: 37.2
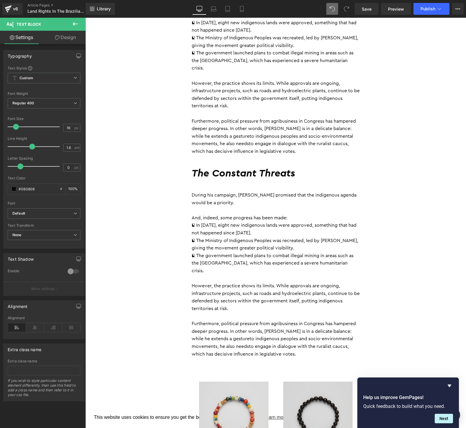
scroll to position [1141, 0]
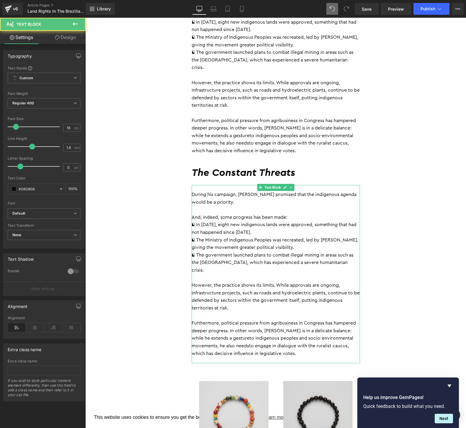
click at [281, 251] on p " The government launched plans to combat illegal mining in areas such as the […" at bounding box center [276, 262] width 168 height 23
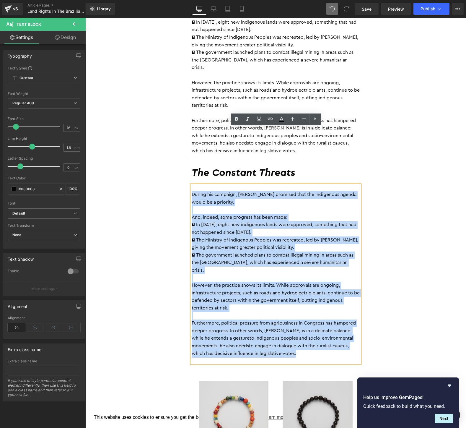
drag, startPoint x: 311, startPoint y: 288, endPoint x: 177, endPoint y: 137, distance: 201.3
paste div
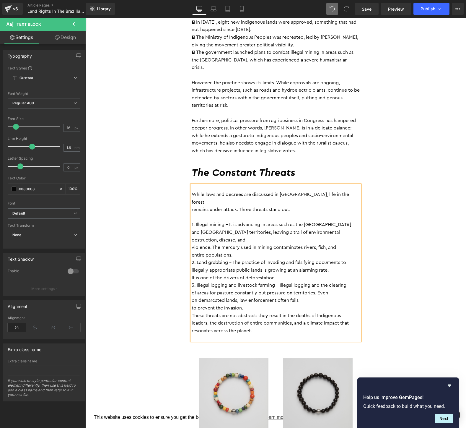
click at [192, 244] on p "violence. The mercury used in mining contaminates rivers, fish, and" at bounding box center [276, 248] width 168 height 8
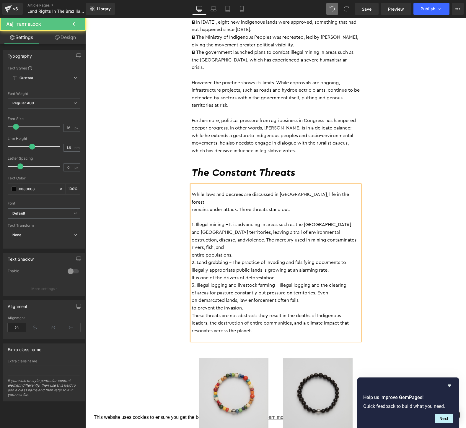
click at [238, 251] on p "entire populations." at bounding box center [276, 255] width 168 height 8
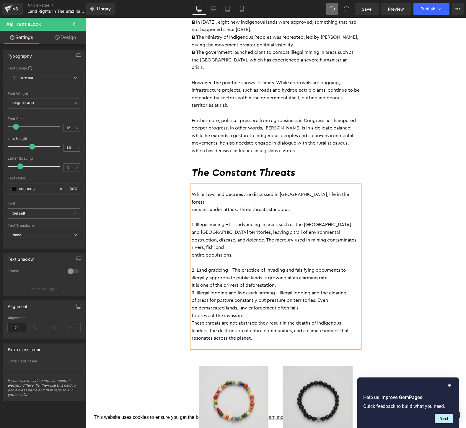
click at [298, 282] on p "It is one of the drivers of deforestation." at bounding box center [276, 286] width 168 height 8
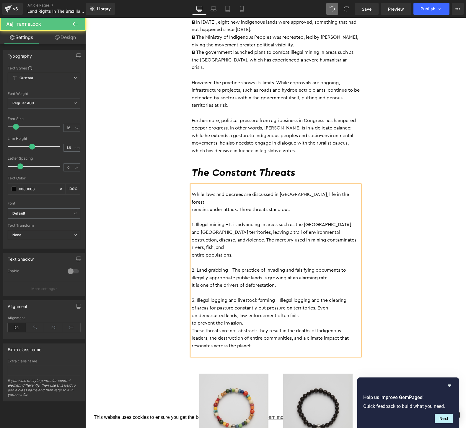
click at [192, 319] on p "to prevent the invasion." at bounding box center [276, 323] width 168 height 8
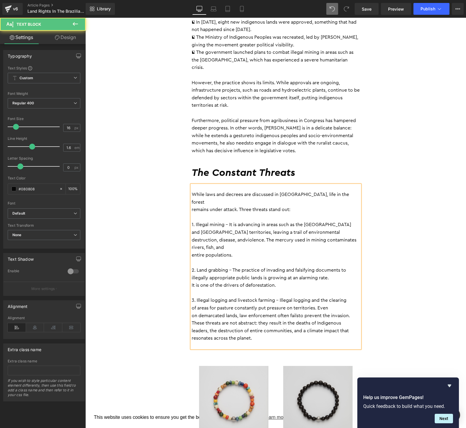
click at [358, 312] on p "on demarcated lands, law enforcement often fails to prevent the invasion." at bounding box center [276, 316] width 168 height 8
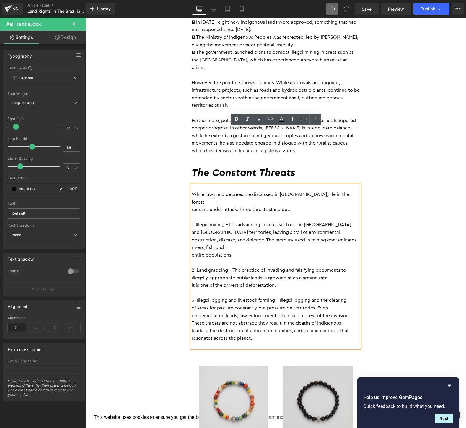
click at [192, 312] on p "on demarcated lands, law enforcement often fails to prevent the invasion." at bounding box center [276, 316] width 168 height 8
click at [352, 304] on p "of areas for pasture constantly put pressure on territories. Even on demarcated…" at bounding box center [276, 311] width 168 height 15
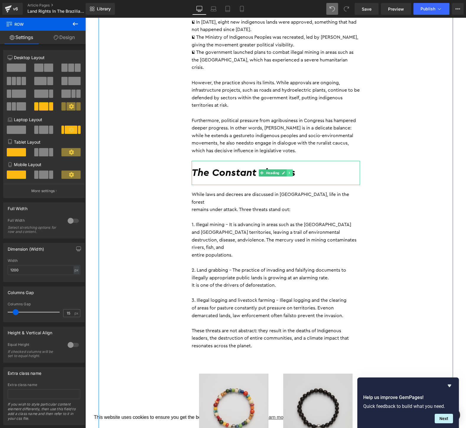
click at [293, 169] on link at bounding box center [290, 172] width 6 height 7
click at [288, 171] on icon at bounding box center [286, 173] width 3 height 4
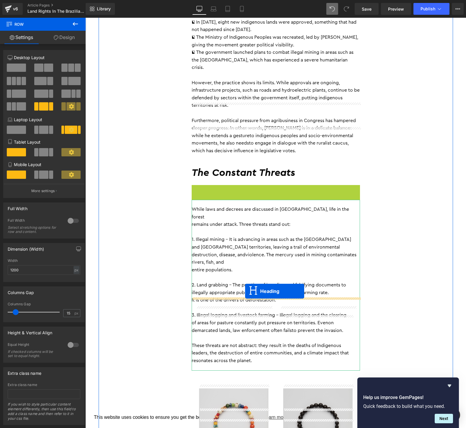
drag, startPoint x: 260, startPoint y: 140, endPoint x: 245, endPoint y: 291, distance: 152.0
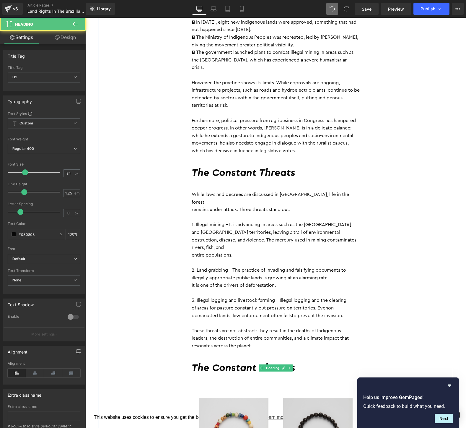
click at [318, 362] on h2 "The Constant Threats" at bounding box center [276, 368] width 168 height 13
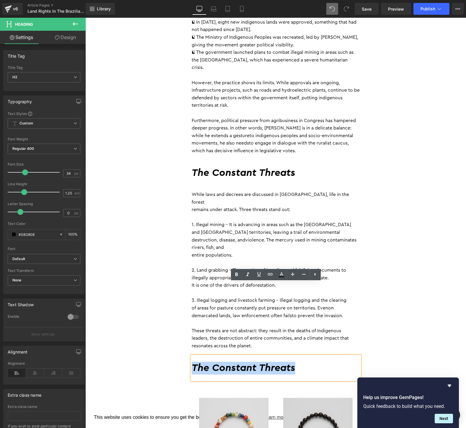
drag, startPoint x: 313, startPoint y: 295, endPoint x: 180, endPoint y: 290, distance: 133.0
paste div
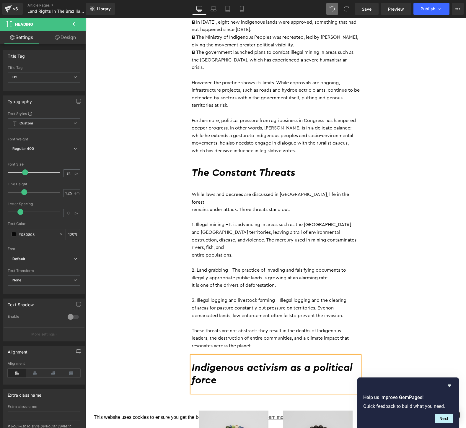
click at [251, 362] on h2 "Indigenous activism as a political force" at bounding box center [276, 374] width 168 height 25
click at [316, 362] on h2 "Indigenous Activism as a political force" at bounding box center [276, 374] width 168 height 25
click at [195, 362] on h2 "Indigenous Activism as a Political force" at bounding box center [276, 374] width 168 height 25
click at [292, 186] on icon at bounding box center [291, 188] width 3 height 4
click at [288, 186] on icon at bounding box center [288, 187] width 3 height 3
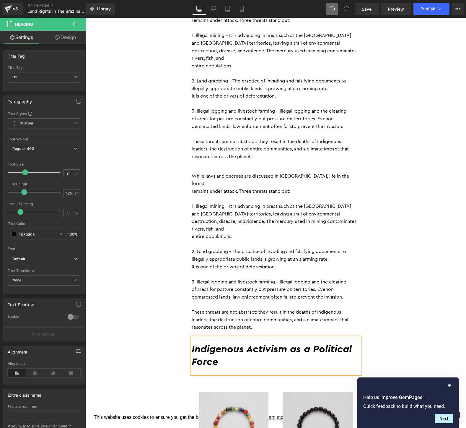
scroll to position [1347, 0]
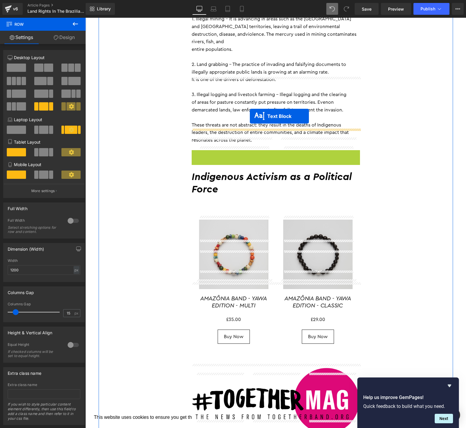
drag, startPoint x: 260, startPoint y: 80, endPoint x: 250, endPoint y: 116, distance: 37.6
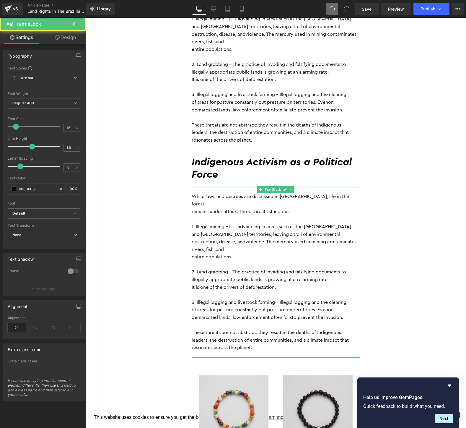
click at [248, 284] on p "It is one of the drivers of deforestation." at bounding box center [276, 288] width 168 height 8
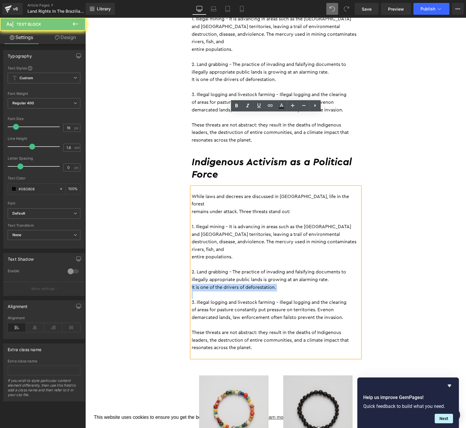
click at [248, 284] on p "It is one of the drivers of deforestation." at bounding box center [276, 288] width 168 height 8
click at [258, 329] on p "These threats are not abstract: they result in the deaths of Indigenous" at bounding box center [276, 333] width 168 height 8
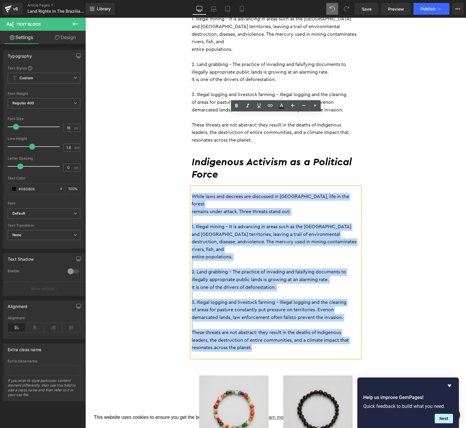
drag, startPoint x: 258, startPoint y: 262, endPoint x: 185, endPoint y: 120, distance: 159.1
paste div
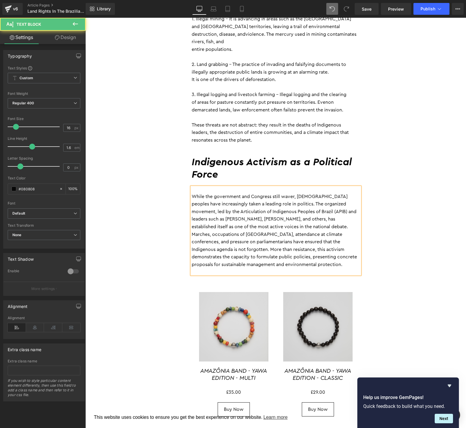
click at [357, 193] on p "While the government and Congress still waver, [DEMOGRAPHIC_DATA] peoples have …" at bounding box center [276, 231] width 168 height 76
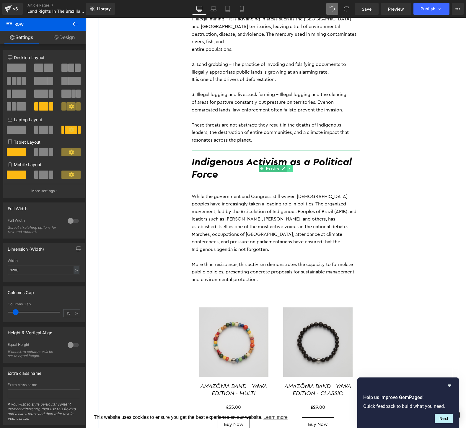
click at [290, 167] on icon at bounding box center [289, 169] width 3 height 4
click at [286, 167] on icon at bounding box center [286, 169] width 3 height 4
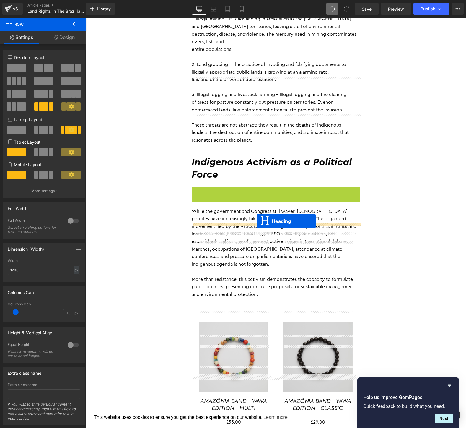
drag, startPoint x: 261, startPoint y: 130, endPoint x: 257, endPoint y: 221, distance: 90.8
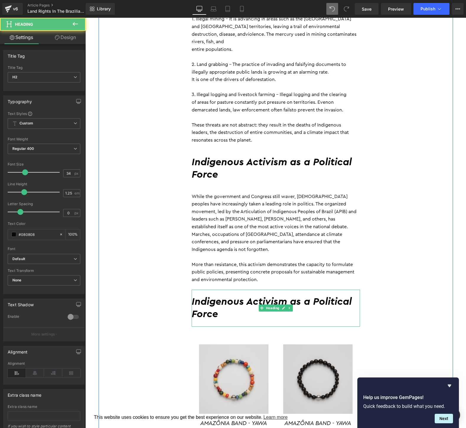
click at [231, 295] on h2 "Indigenous Activism as a Political Force" at bounding box center [276, 307] width 168 height 25
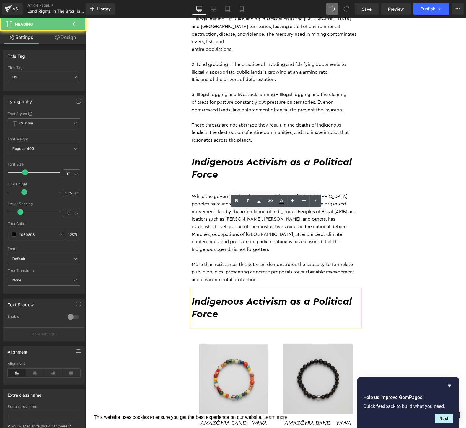
click at [231, 295] on h2 "Indigenous Activism as a Political Force" at bounding box center [276, 307] width 168 height 25
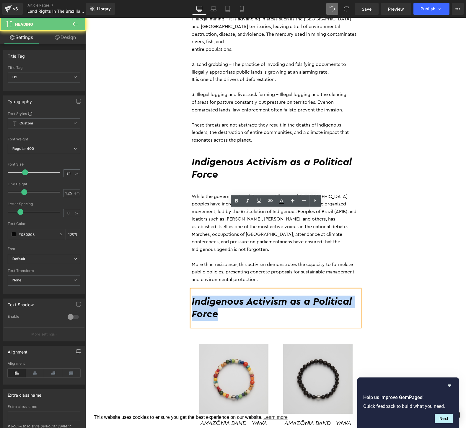
click at [231, 295] on h2 "Indigenous Activism as a Political Force" at bounding box center [276, 307] width 168 height 25
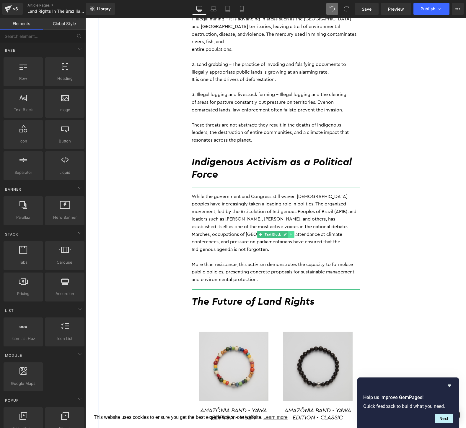
click at [291, 233] on icon at bounding box center [290, 234] width 1 height 2
click at [287, 233] on icon at bounding box center [288, 235] width 3 height 4
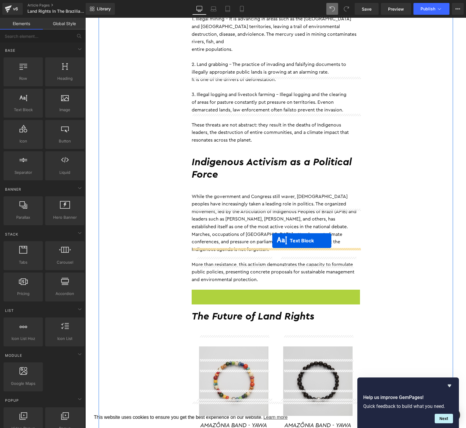
drag, startPoint x: 259, startPoint y: 258, endPoint x: 272, endPoint y: 240, distance: 22.3
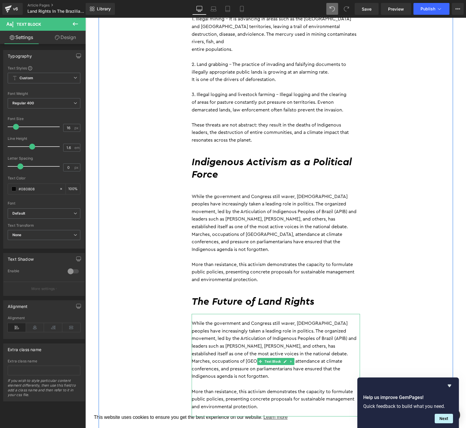
click at [269, 388] on p "More than resistance, this activism demonstrates the capacity to formulate publ…" at bounding box center [276, 399] width 168 height 23
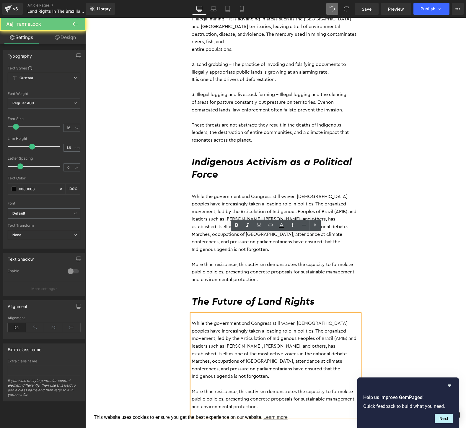
click at [269, 388] on p "More than resistance, this activism demonstrates the capacity to formulate publ…" at bounding box center [276, 399] width 168 height 23
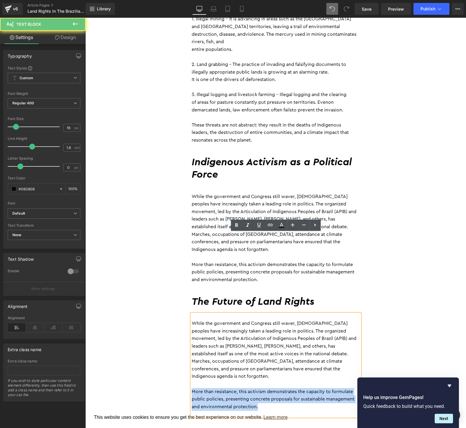
click at [269, 388] on p "More than resistance, this activism demonstrates the capacity to formulate publ…" at bounding box center [276, 399] width 168 height 23
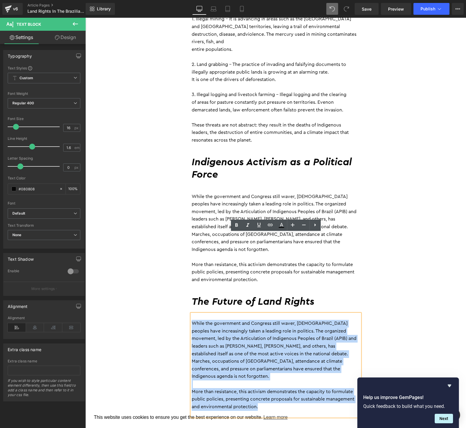
drag, startPoint x: 269, startPoint y: 320, endPoint x: 179, endPoint y: 245, distance: 117.0
paste div
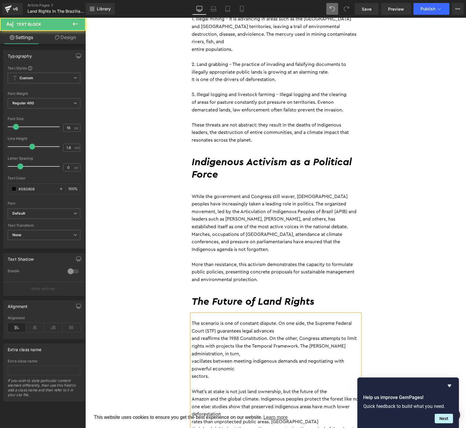
click at [192, 335] on p "and reaffirms the 1988 Constitution. On the other, Congress attempts to limit" at bounding box center [276, 339] width 168 height 8
click at [192, 342] on p "rights with projects like the Temporal Framework. The [PERSON_NAME] administrat…" at bounding box center [276, 349] width 168 height 15
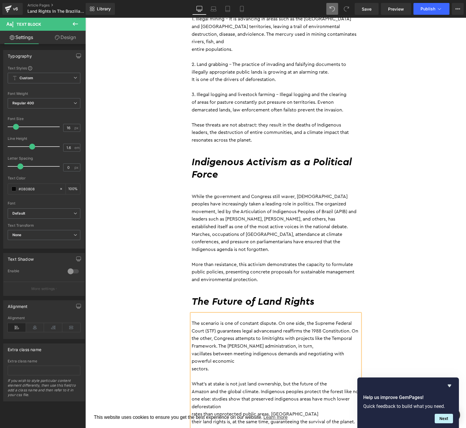
click at [192, 350] on p "vacillates between meeting indigenous demands and negotiating with powerful eco…" at bounding box center [276, 357] width 168 height 15
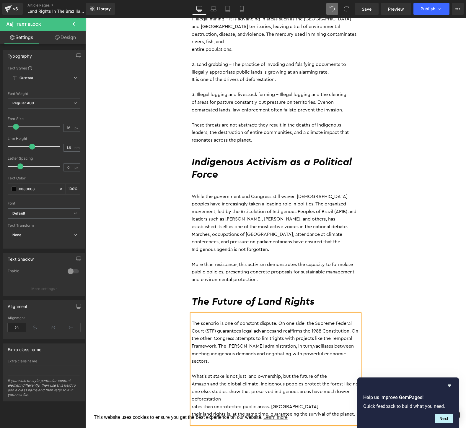
click at [192, 326] on div "The scenario is one of constant dispute. On one side, the Supreme Federal Court…" at bounding box center [276, 369] width 168 height 110
click at [192, 403] on p "rates than unprotected public areas. [GEOGRAPHIC_DATA]" at bounding box center [276, 407] width 168 height 8
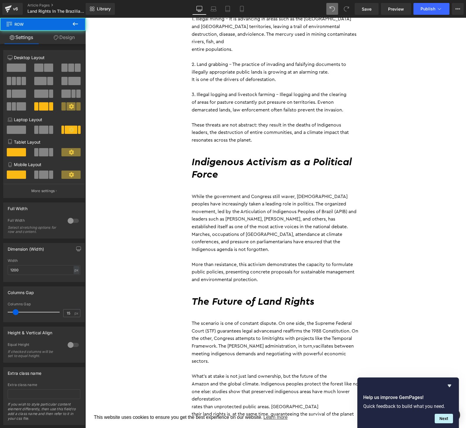
click at [357, 410] on p "their land rights is, at the same time, guaranteeing the survival of the planet" at bounding box center [276, 414] width 168 height 8
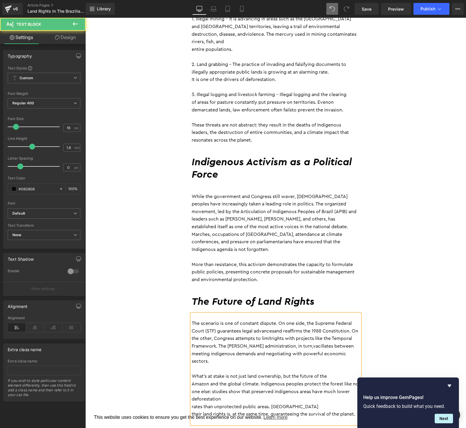
click at [192, 403] on p "rates than unprotected public areas. [GEOGRAPHIC_DATA]" at bounding box center [276, 407] width 168 height 8
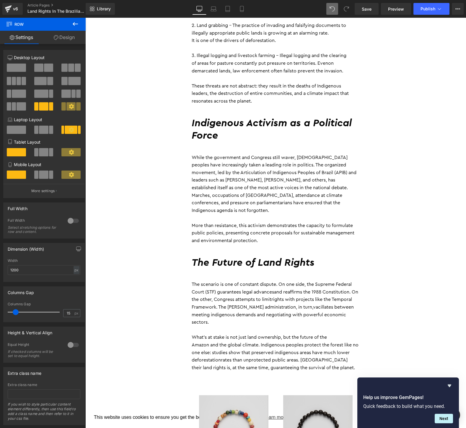
scroll to position [1386, 0]
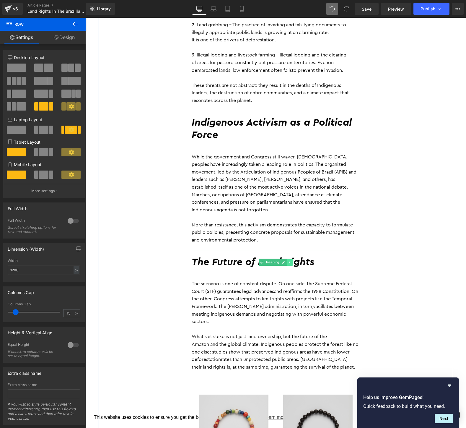
click at [291, 260] on icon at bounding box center [289, 262] width 3 height 4
click at [286, 260] on icon at bounding box center [286, 261] width 3 height 3
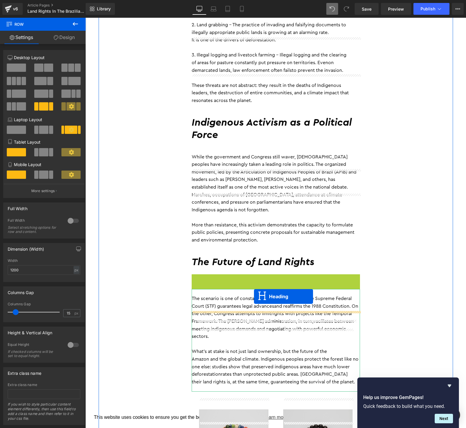
drag, startPoint x: 260, startPoint y: 207, endPoint x: 254, endPoint y: 296, distance: 89.4
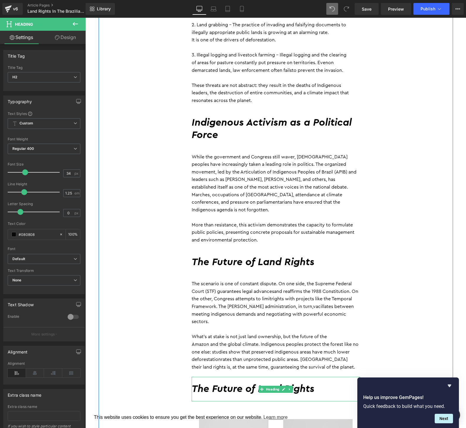
click at [332, 383] on h2 "The Future of Land Rights" at bounding box center [276, 389] width 168 height 13
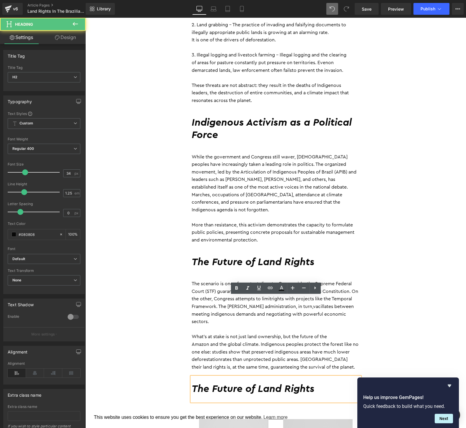
click at [332, 383] on h2 "The Future of Land Rights" at bounding box center [276, 389] width 168 height 13
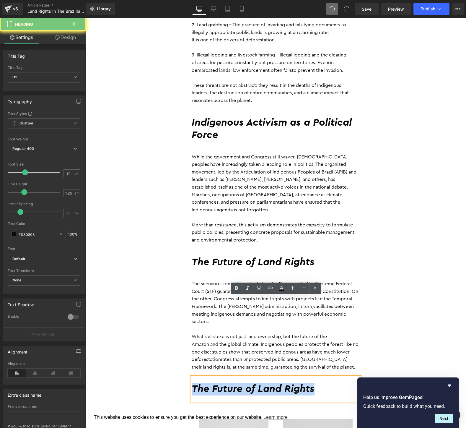
click at [332, 383] on h2 "The Future of Land Rights" at bounding box center [276, 389] width 168 height 13
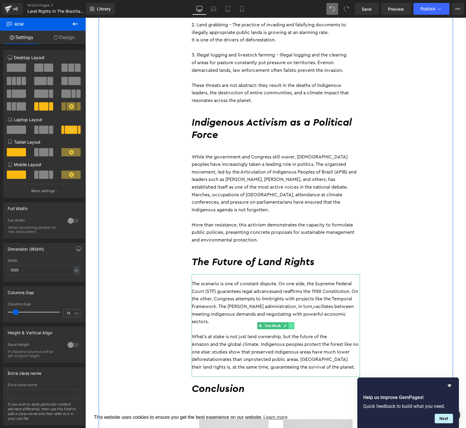
click at [292, 324] on icon at bounding box center [291, 326] width 3 height 4
click at [288, 324] on icon at bounding box center [288, 325] width 3 height 3
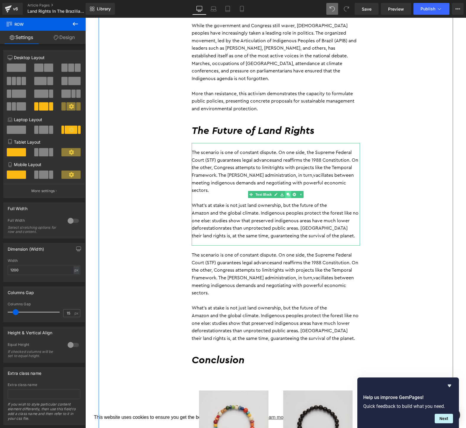
scroll to position [1534, 0]
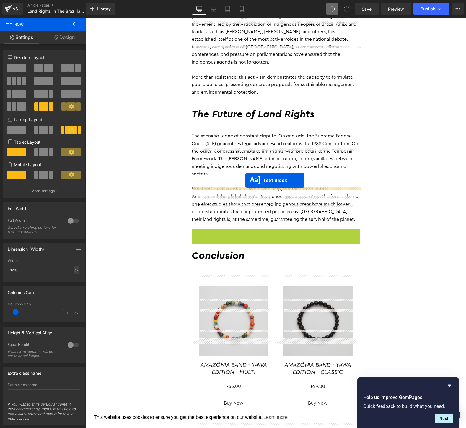
drag, startPoint x: 261, startPoint y: 199, endPoint x: 246, endPoint y: 178, distance: 25.8
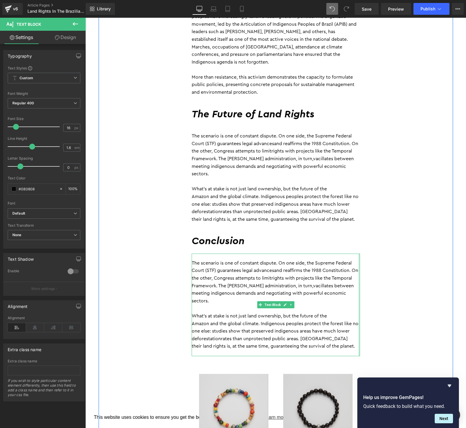
click at [347, 342] on p "their land rights is, at the same time, guaranteeing the survival of the planet." at bounding box center [276, 346] width 168 height 8
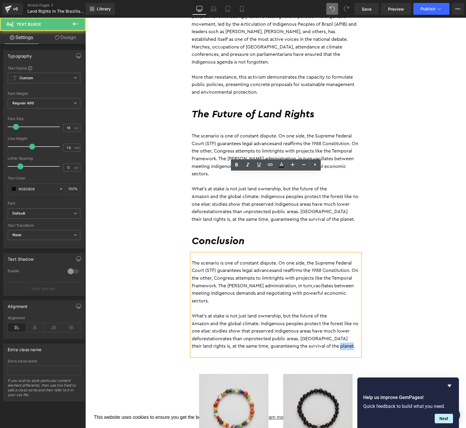
click at [347, 342] on p "their land rights is, at the same time, guaranteeing the survival of the planet." at bounding box center [276, 346] width 168 height 8
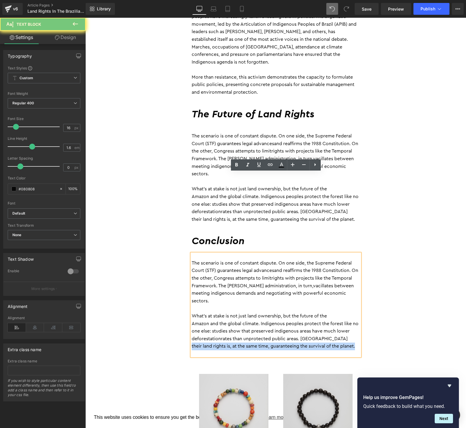
click at [347, 342] on p "their land rights is, at the same time, guaranteeing the survival of the planet." at bounding box center [276, 346] width 168 height 8
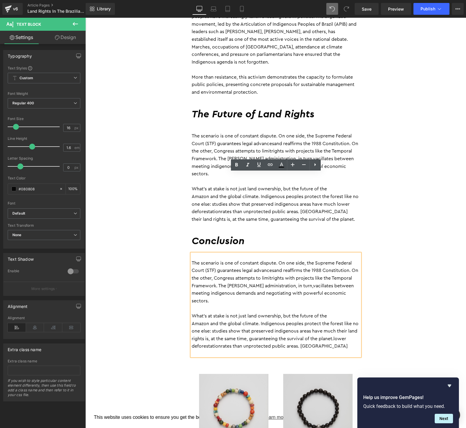
click at [346, 320] on p "Amazon and the global climate. Indigenous peoples protect the forest like no on…" at bounding box center [276, 335] width 168 height 30
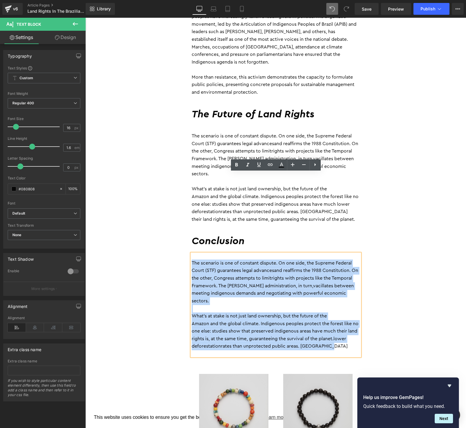
drag, startPoint x: 346, startPoint y: 266, endPoint x: 170, endPoint y: 184, distance: 193.8
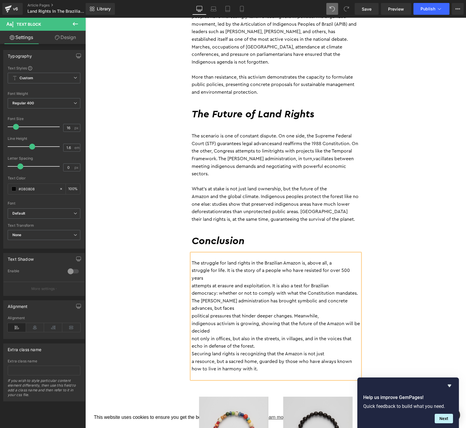
click at [192, 282] on p "attempts at erasure and exploitation. It is also a test for Brazilian" at bounding box center [276, 286] width 168 height 8
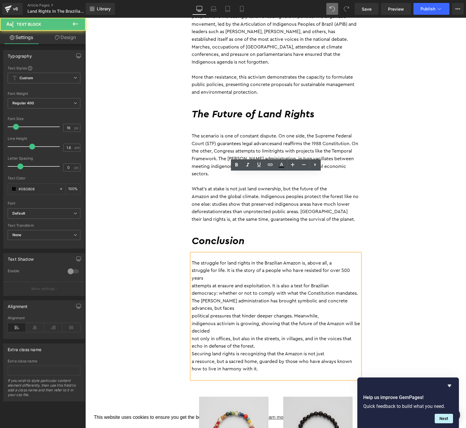
click at [192, 267] on p "struggle for life. It is the story of a people who have resisted for over 500 y…" at bounding box center [276, 274] width 168 height 15
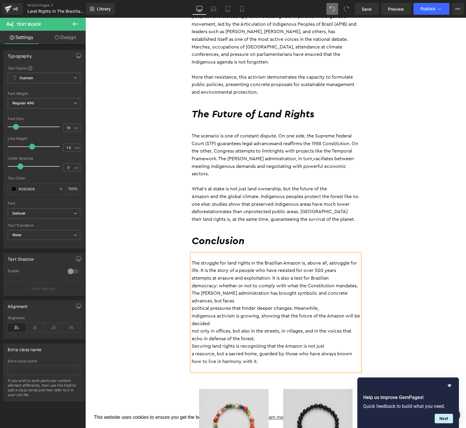
click at [192, 253] on div "The struggle for land rights in the Brazilian Amazon is, above all, a struggle …" at bounding box center [276, 312] width 168 height 118
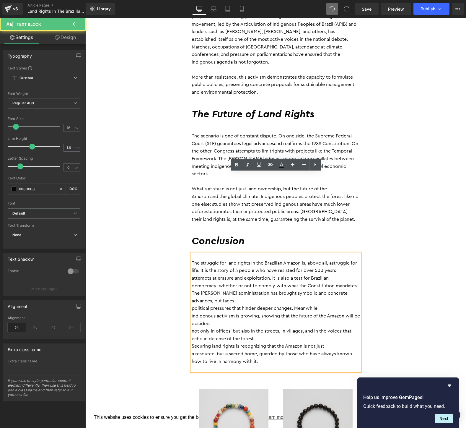
click at [192, 305] on p "political pressures that hinder deeper changes. Meanwhile," at bounding box center [276, 309] width 168 height 8
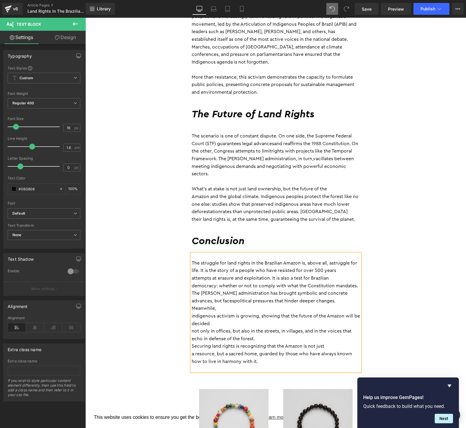
click at [192, 327] on p "not only in offices, but also in the streets, in villages, and in the voices th…" at bounding box center [276, 331] width 168 height 8
click at [192, 335] on p "echo in defense of the forest." at bounding box center [276, 339] width 168 height 8
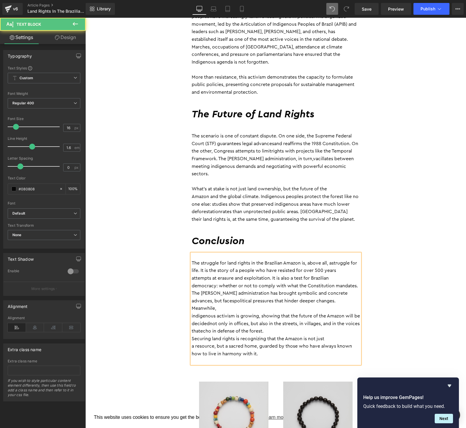
click at [192, 253] on div "The struggle for land rights in the Brazilian Amazon is, above all, a struggle …" at bounding box center [276, 308] width 168 height 110
click at [360, 253] on div "The struggle for land rights in the Brazilian Amazon is, above all, a struggle …" at bounding box center [276, 308] width 168 height 110
click at [358, 282] on p "democracy: whether or not to comply with what the Constitution mandates." at bounding box center [276, 286] width 168 height 8
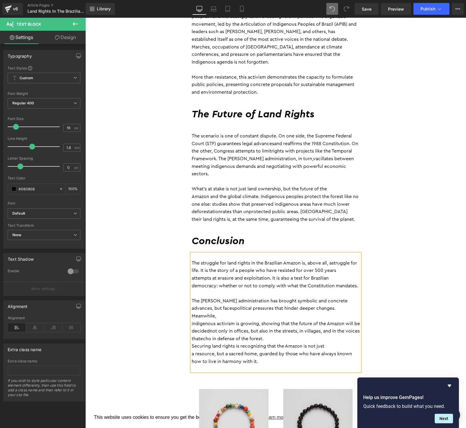
click at [295, 320] on p "indigenous activism is growing, showing that the future of the Amazon will be d…" at bounding box center [276, 331] width 168 height 23
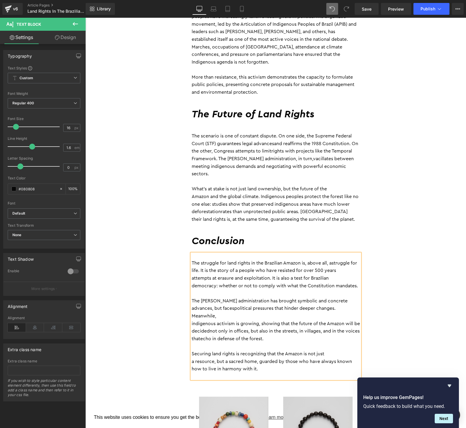
click at [193, 320] on p "indigenous activism is growing, showing that the future of the Amazon will be d…" at bounding box center [276, 331] width 168 height 23
click at [192, 358] on p "a resource, but a sacred home, guarded by those who have always known" at bounding box center [276, 362] width 168 height 8
click at [192, 365] on p "how to live in harmony with it." at bounding box center [276, 369] width 168 height 8
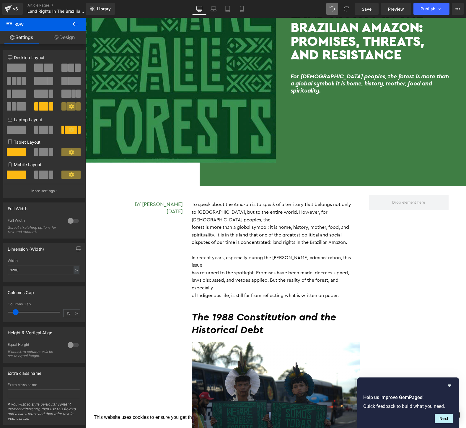
scroll to position [91, 0]
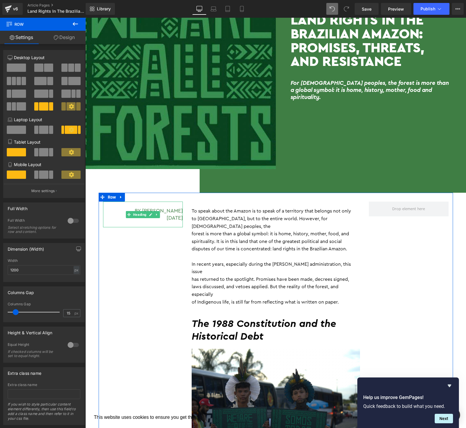
click at [170, 209] on h5 "By [PERSON_NAME] [DATE]" at bounding box center [143, 214] width 80 height 14
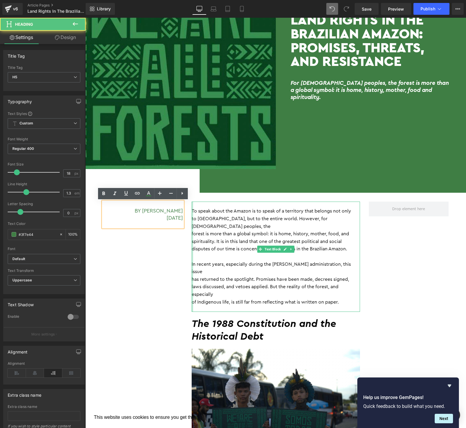
drag, startPoint x: 134, startPoint y: 211, endPoint x: 192, endPoint y: 210, distance: 57.3
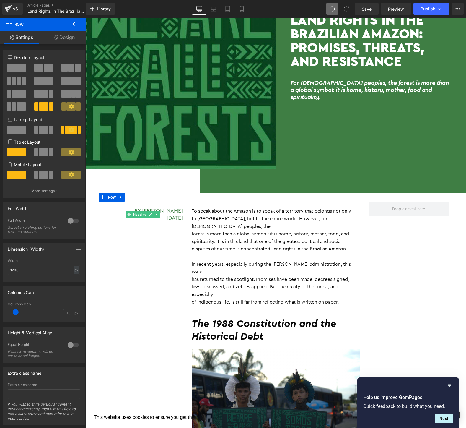
click at [174, 217] on h5 "By [PERSON_NAME] [DATE]" at bounding box center [143, 214] width 80 height 14
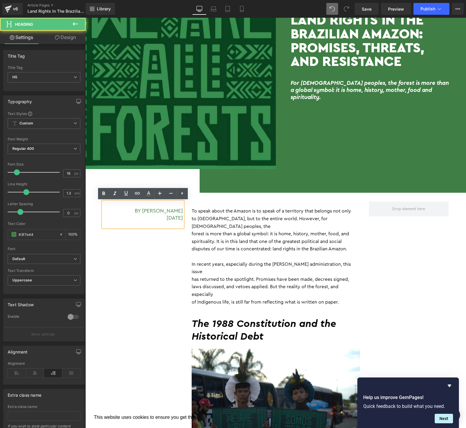
drag, startPoint x: 150, startPoint y: 218, endPoint x: 171, endPoint y: 218, distance: 21.0
click at [171, 218] on h5 "By [PERSON_NAME] [DATE]" at bounding box center [143, 214] width 80 height 14
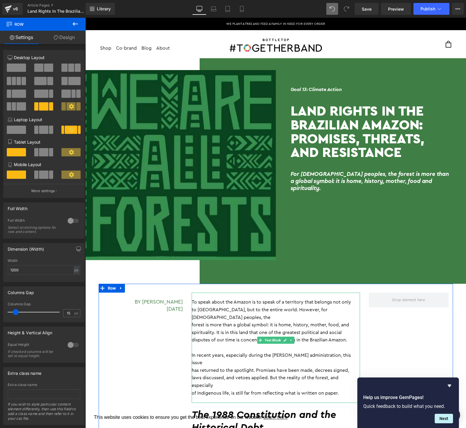
scroll to position [4, 0]
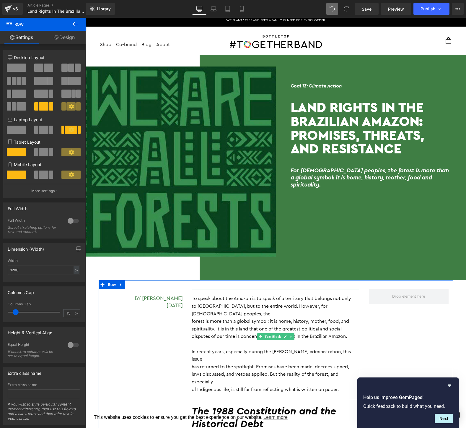
click at [194, 386] on p "of Indigenous life, is still far from reflecting what is written on paper." at bounding box center [276, 390] width 168 height 8
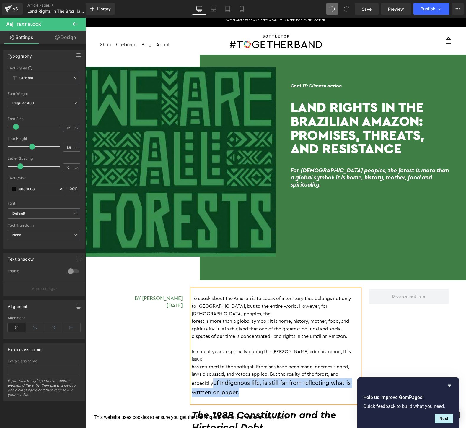
drag, startPoint x: 253, startPoint y: 381, endPoint x: 214, endPoint y: 368, distance: 40.5
click at [214, 370] on p "laws discussed, and vetoes applied. But the reality of the forest, and especial…" at bounding box center [276, 383] width 168 height 27
copy span "of Indigenous life, is still far from reflecting what is written on paper."
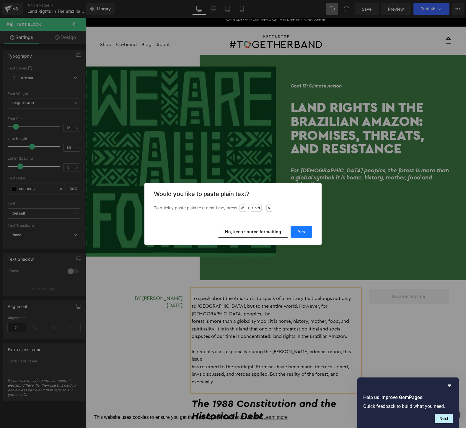
click at [302, 235] on button "Yes" at bounding box center [302, 232] width 22 height 12
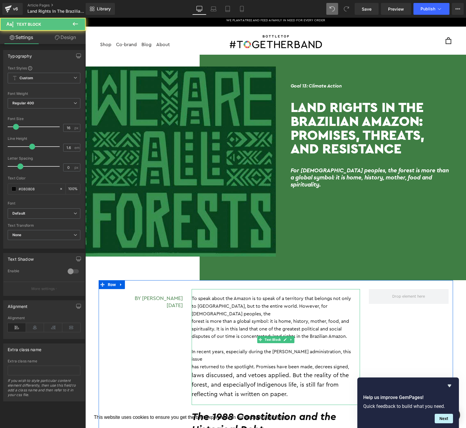
click at [297, 381] on p "laws discussed, and vetoes applied. But the reality of the forest, and especial…" at bounding box center [276, 384] width 168 height 28
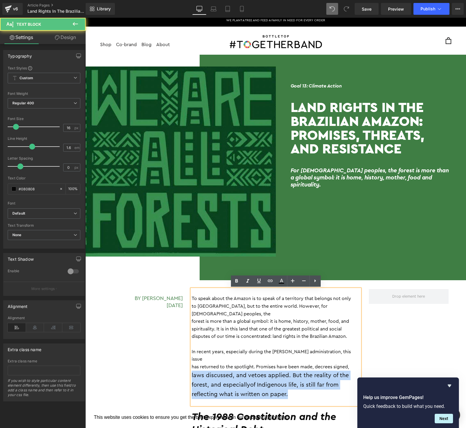
drag, startPoint x: 296, startPoint y: 376, endPoint x: 186, endPoint y: 359, distance: 111.1
copy span "laws discussed, and vetoes applied. But the reality of the forest, and especial…"
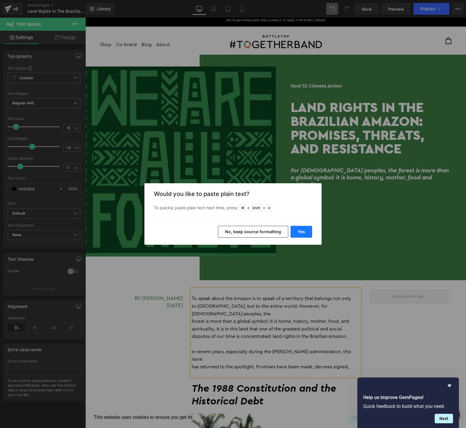
click at [302, 230] on button "Yes" at bounding box center [302, 232] width 22 height 12
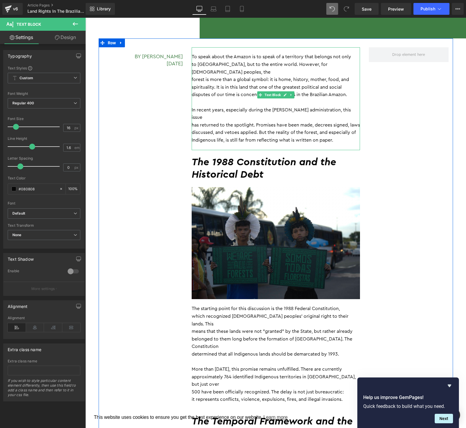
scroll to position [248, 0]
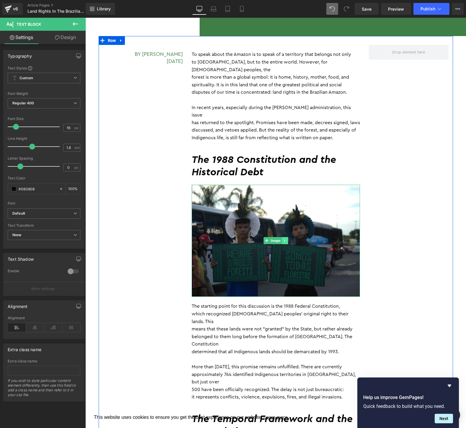
click at [288, 237] on link at bounding box center [285, 240] width 6 height 7
click at [288, 239] on icon at bounding box center [287, 240] width 3 height 3
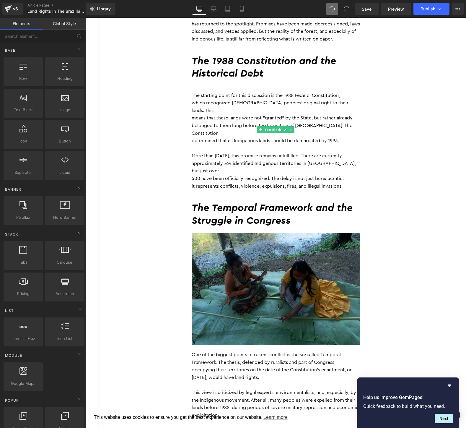
scroll to position [388, 0]
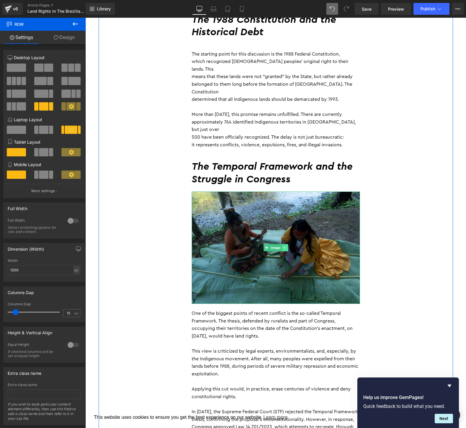
click at [286, 246] on icon at bounding box center [284, 248] width 3 height 4
click at [287, 246] on icon at bounding box center [287, 247] width 3 height 3
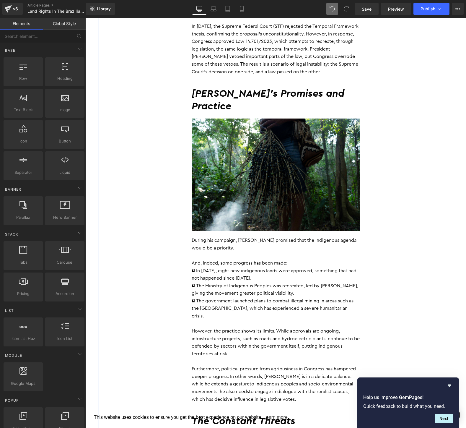
scroll to position [664, 0]
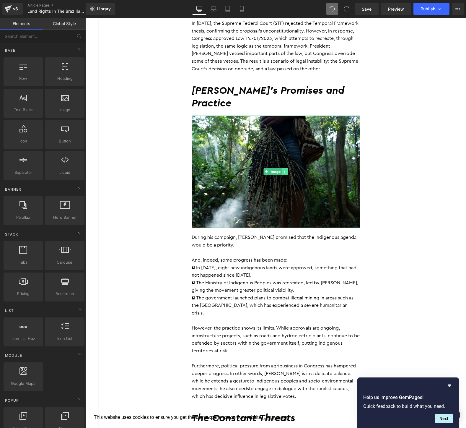
click at [287, 170] on icon at bounding box center [284, 172] width 3 height 4
click at [287, 170] on icon at bounding box center [287, 171] width 3 height 3
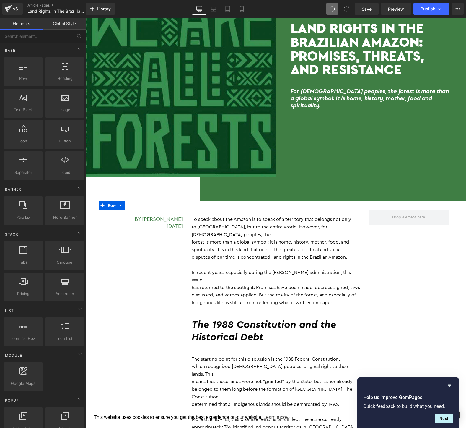
scroll to position [0, 0]
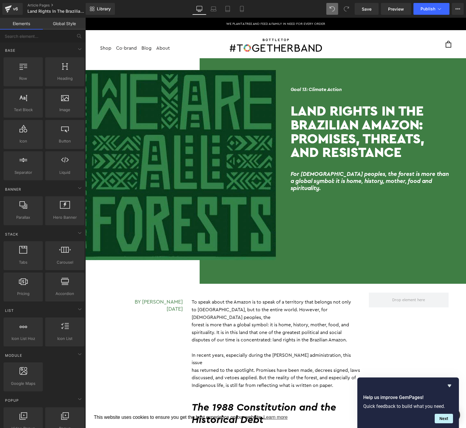
click at [155, 169] on img at bounding box center [180, 165] width 191 height 190
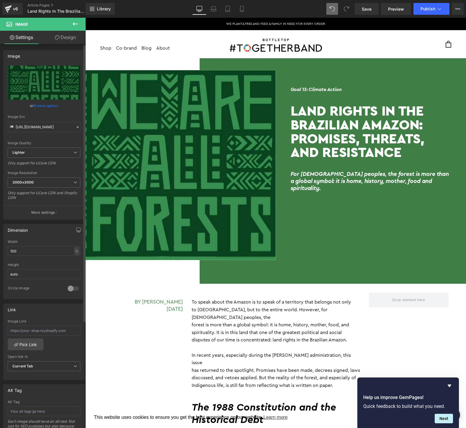
click at [46, 107] on link "Browse gallery" at bounding box center [45, 105] width 25 height 10
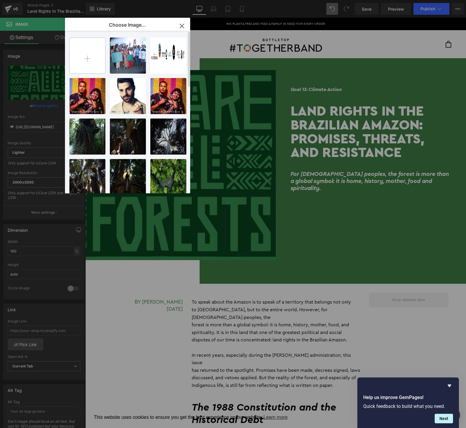
click at [87, 55] on input "file" at bounding box center [87, 55] width 35 height 35
type input "C:\fakepath\Screen Shot [DATE] 11.08.09 AM.png"
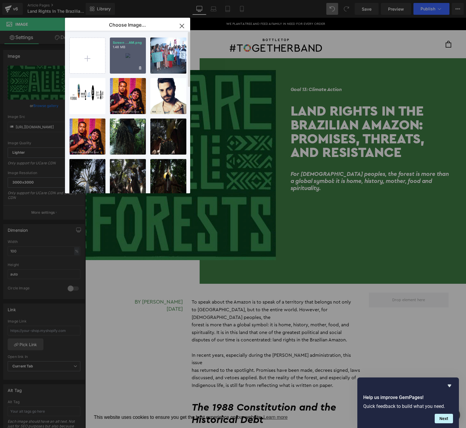
click at [123, 57] on div "Screen ...AM.png 1.48 MB" at bounding box center [128, 56] width 36 height 36
type input "[URL][DOMAIN_NAME]"
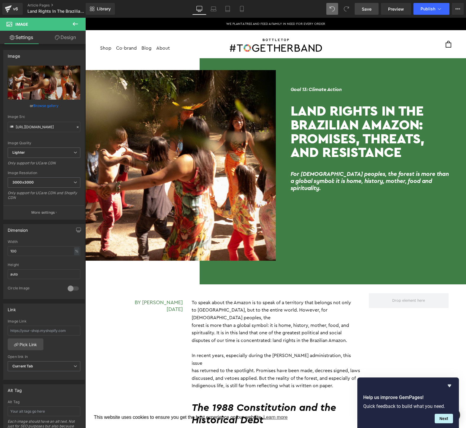
click at [364, 7] on span "Save" at bounding box center [367, 9] width 10 height 6
click at [434, 10] on span "Publish" at bounding box center [428, 8] width 15 height 5
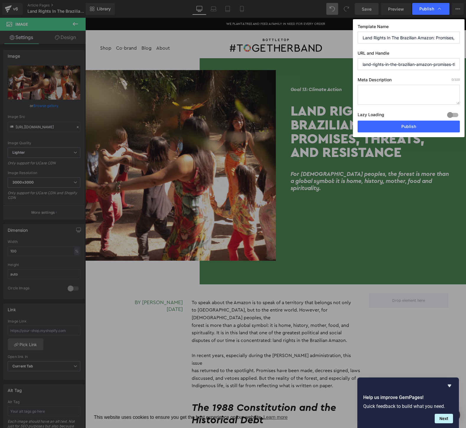
scroll to position [0, 45]
drag, startPoint x: 361, startPoint y: 64, endPoint x: 466, endPoint y: 65, distance: 104.3
click at [466, 65] on div "Publish Template Name Land Rights In The Brazilian Amazon: Promises, Threats An…" at bounding box center [233, 214] width 466 height 428
type input "amazon-indigenous-land-rights"
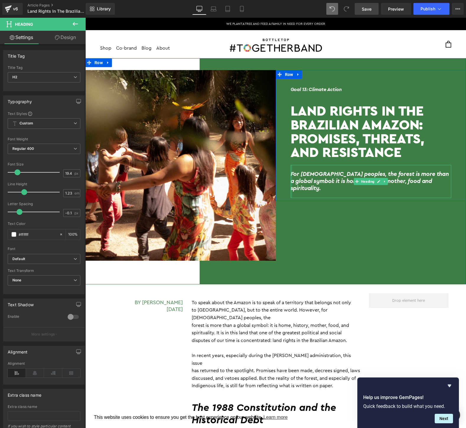
drag, startPoint x: 291, startPoint y: 174, endPoint x: 288, endPoint y: 182, distance: 9.0
click at [288, 182] on div "Goal 13: Climate Action Heading Land Rights in the Brazilian Amazon: Promises, …" at bounding box center [371, 138] width 191 height 119
click at [306, 181] on h2 "For [DEMOGRAPHIC_DATA] peoples, the forest is more than a global symbol: it is …" at bounding box center [371, 181] width 161 height 21
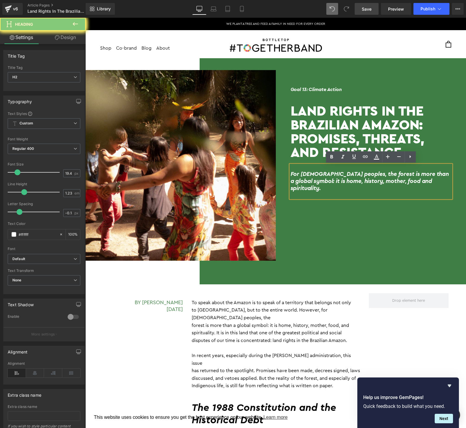
click at [306, 181] on h2 "For [DEMOGRAPHIC_DATA] peoples, the forest is more than a global symbol: it is …" at bounding box center [371, 181] width 161 height 21
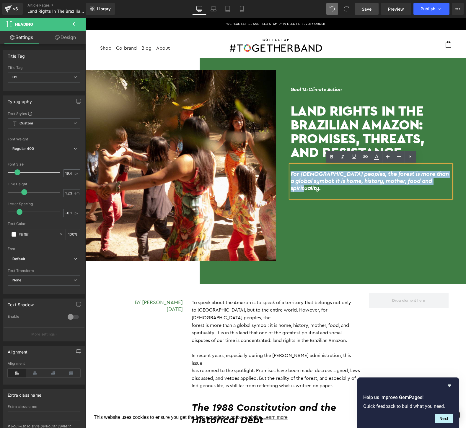
copy h2 "For [DEMOGRAPHIC_DATA] peoples, the forest is more than a global symbol: it is …"
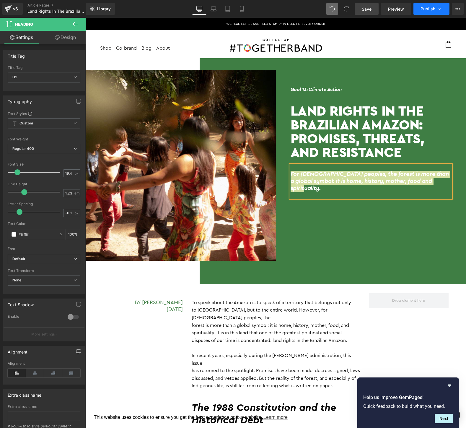
click at [426, 13] on button "Publish" at bounding box center [432, 9] width 36 height 12
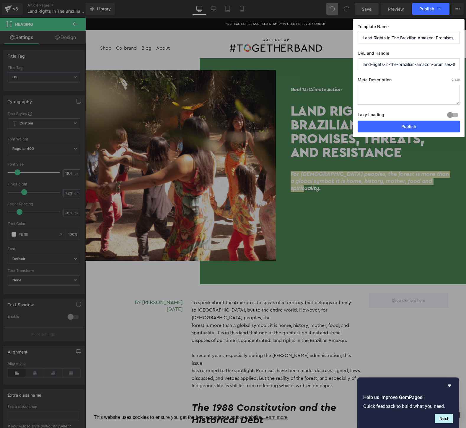
click at [394, 92] on textarea at bounding box center [409, 95] width 102 height 20
paste textarea "For [DEMOGRAPHIC_DATA] peoples, the forest is more than a global symbol: it is …"
type textarea "For [DEMOGRAPHIC_DATA] peoples, the forest is more than a global symbol: it is …"
click at [425, 64] on input "land-rights-in-the-brazilian-amazon-promises-threats-and-resistance" at bounding box center [409, 64] width 102 height 12
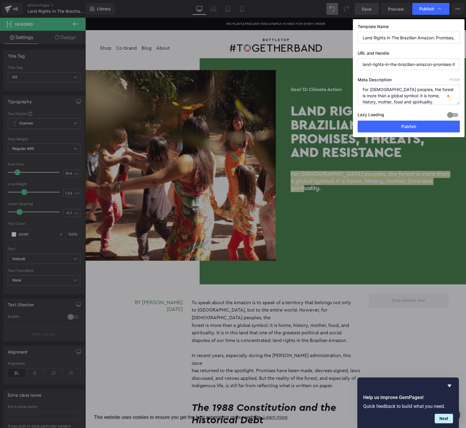
click at [425, 64] on input "land-rights-in-the-brazilian-amazon-promises-threats-and-resistance" at bounding box center [409, 64] width 102 height 12
type input "indigenous-land-rights-amazon"
click at [406, 123] on button "Publish" at bounding box center [409, 127] width 102 height 12
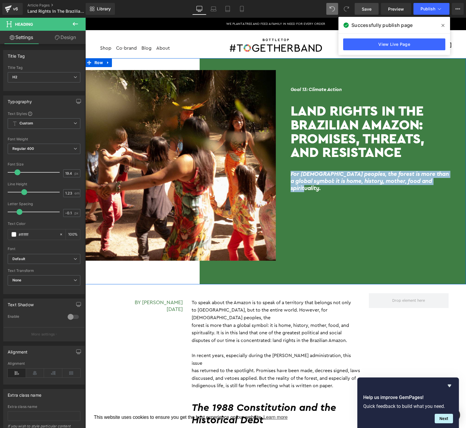
click at [329, 235] on div "Goal 13: Climate Action Heading Land Rights in the Brazilian Amazon: Promises, …" at bounding box center [371, 171] width 191 height 202
